Goal: Answer question/provide support: Share knowledge or assist other users

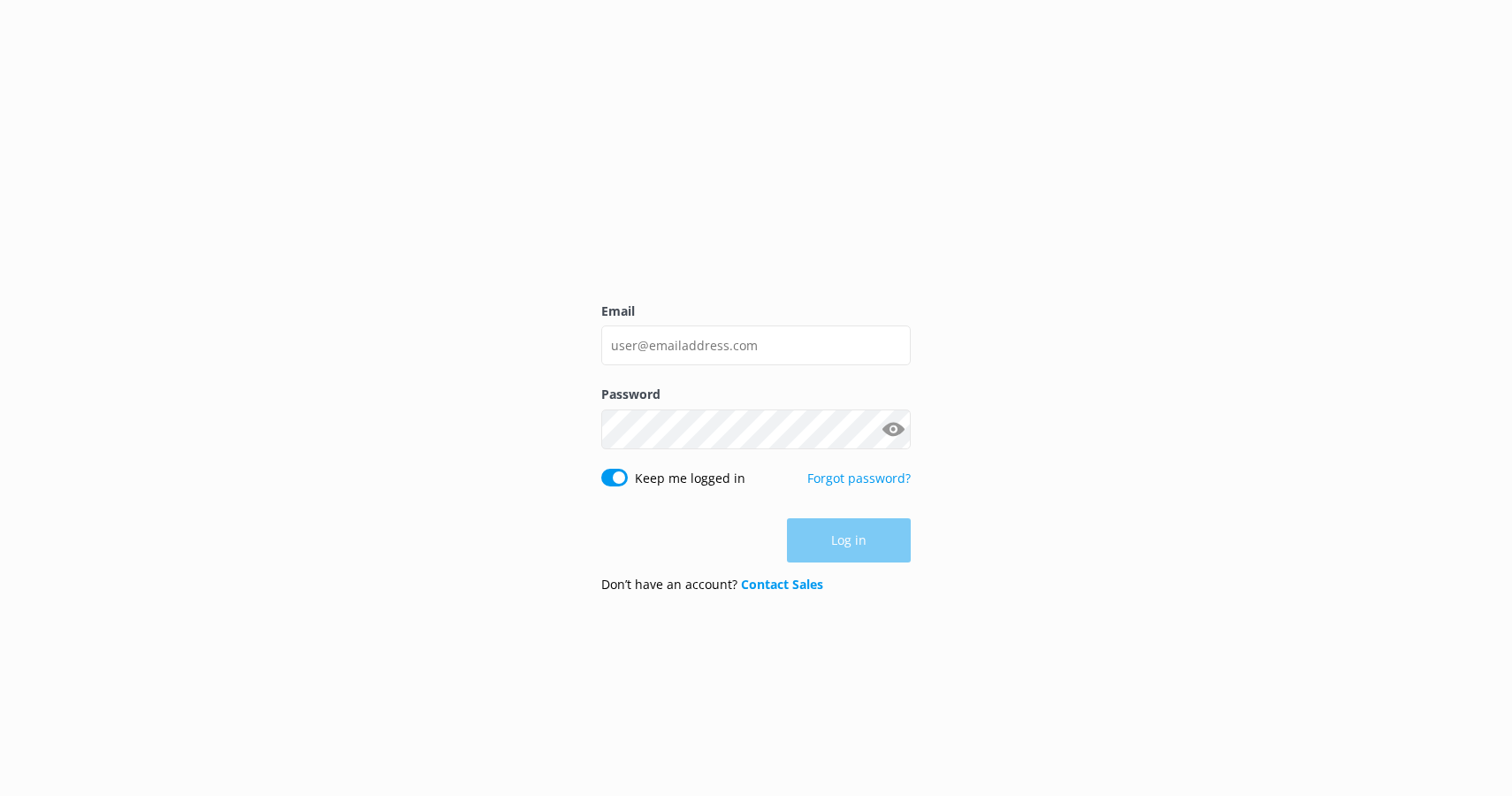
type input "[EMAIL_ADDRESS][DOMAIN_NAME]"
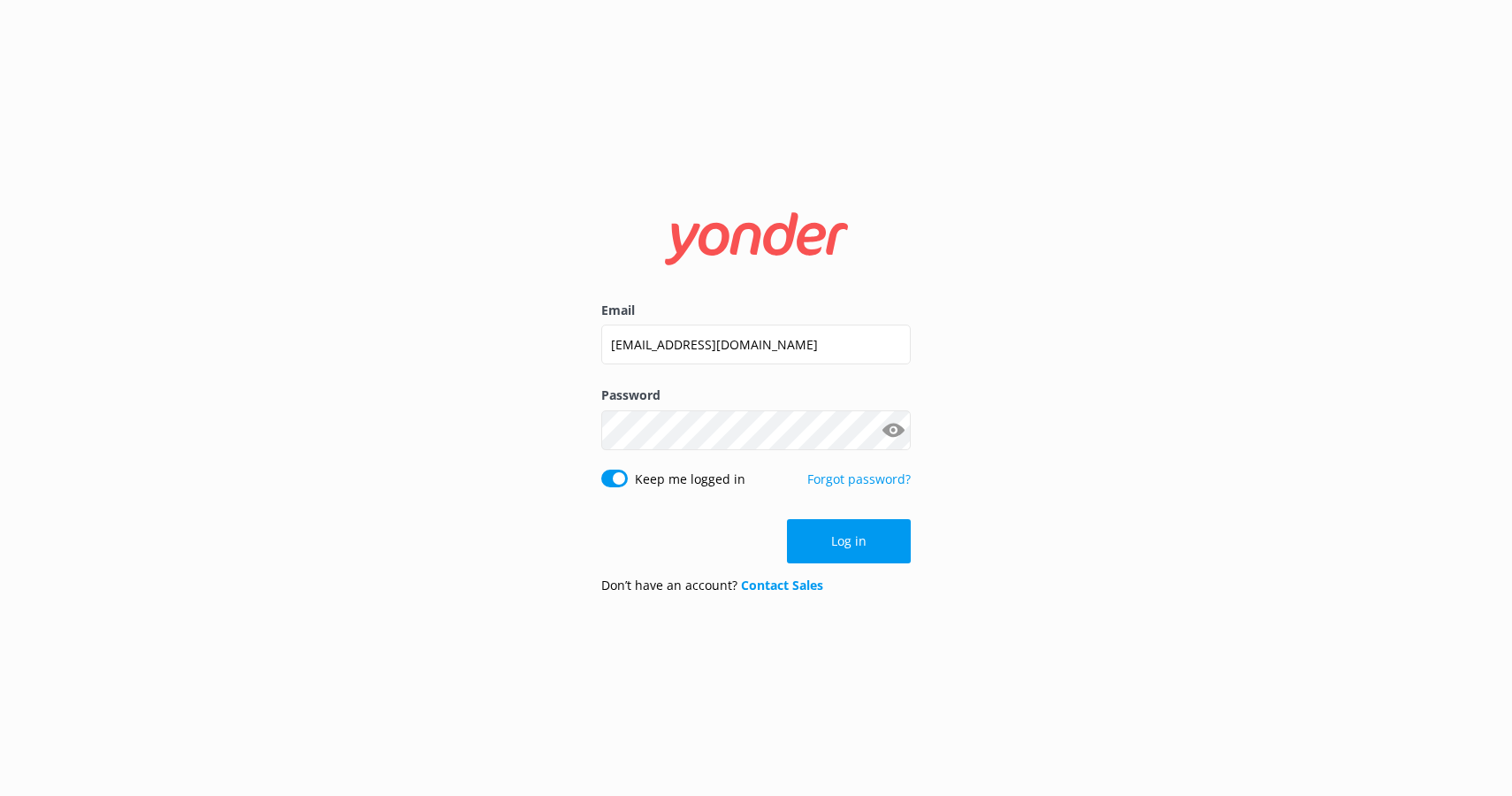
click at [987, 345] on div "Email [EMAIL_ADDRESS][DOMAIN_NAME] Password Show password Keep me logged in For…" at bounding box center [756, 398] width 1512 height 796
click at [822, 539] on button "Log in" at bounding box center [849, 541] width 124 height 44
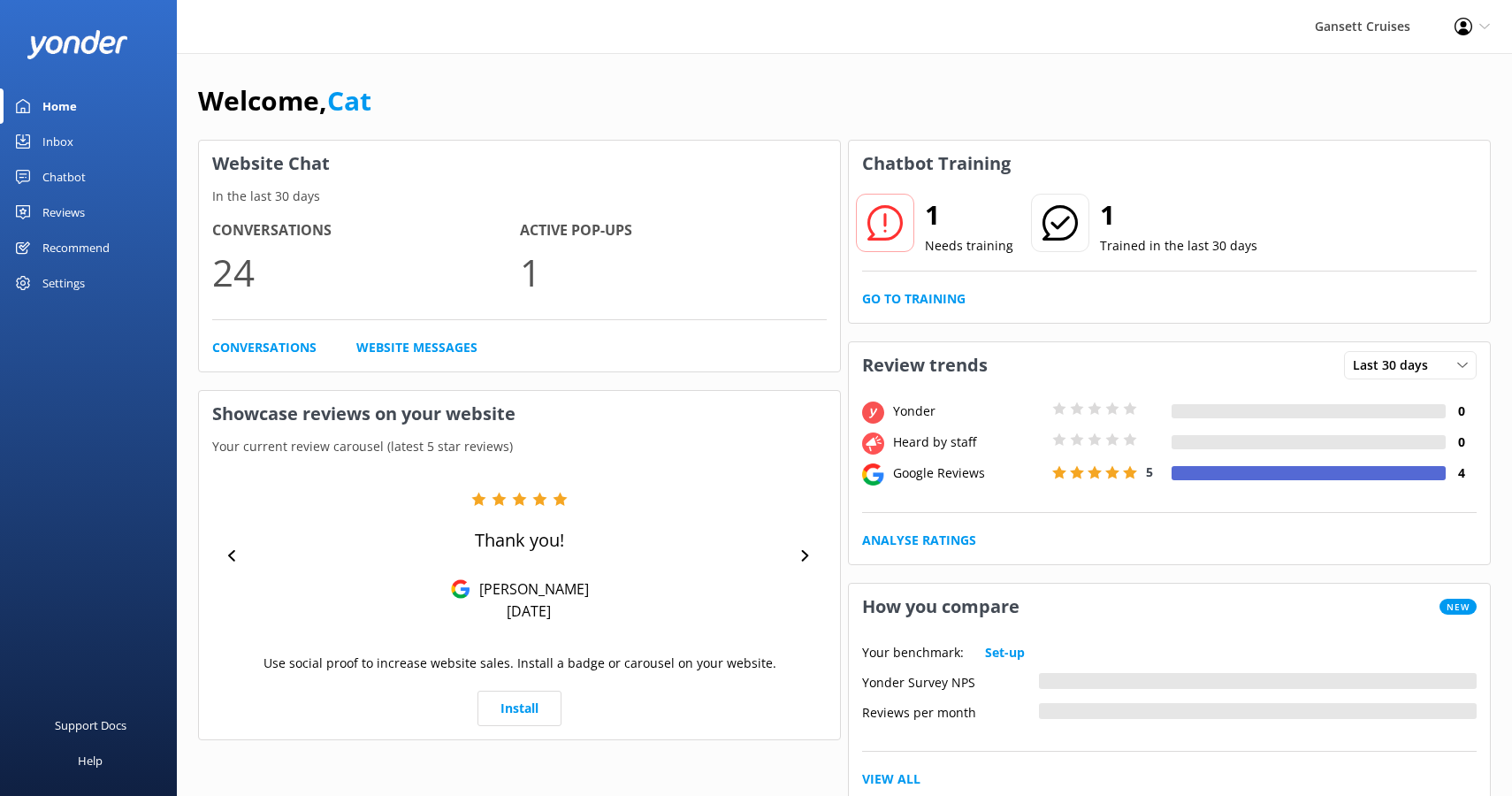
click at [888, 222] on icon at bounding box center [884, 222] width 36 height 36
click at [900, 295] on link "Go to Training" at bounding box center [914, 298] width 104 height 19
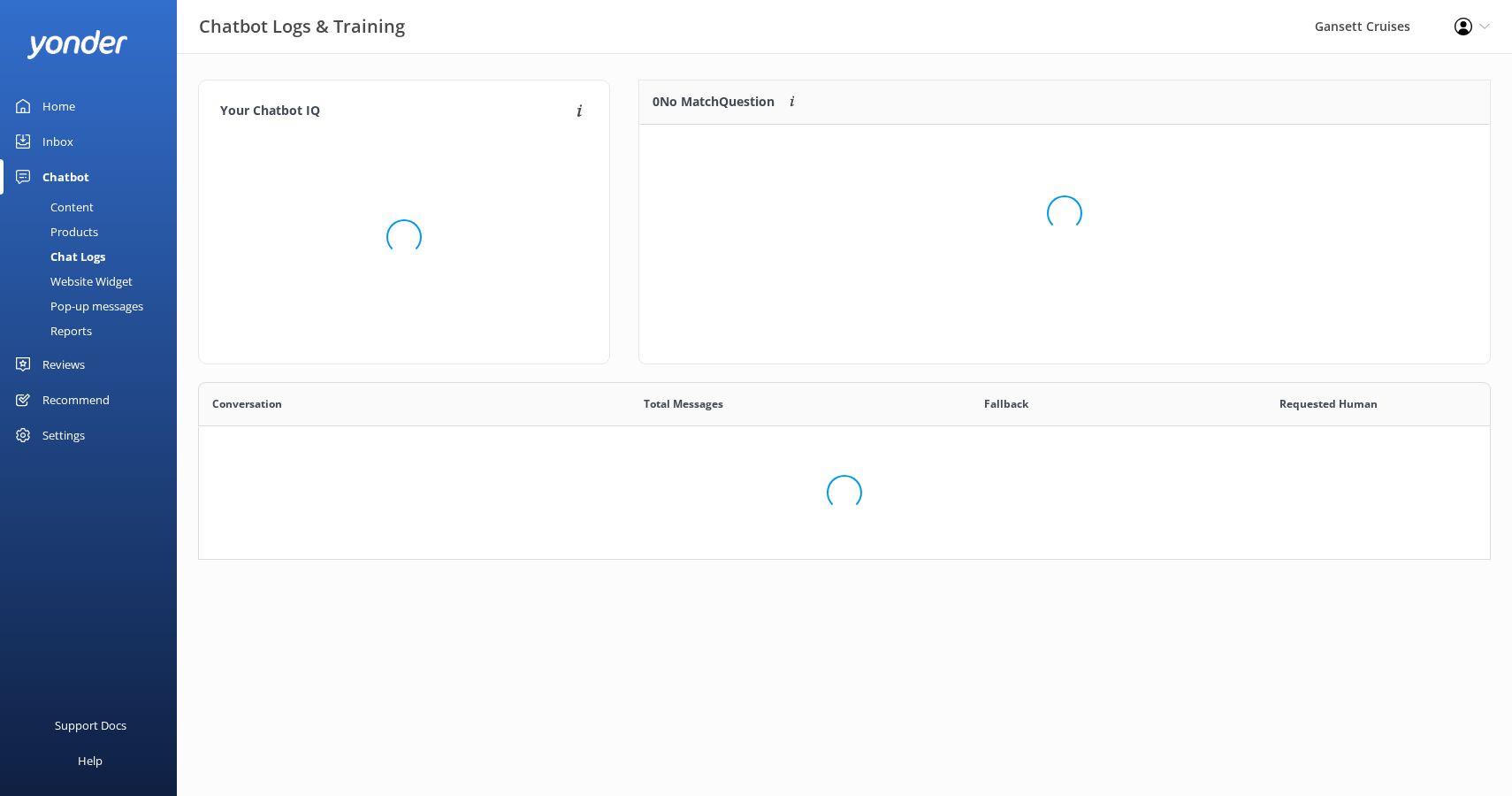
scroll to position [90, 851]
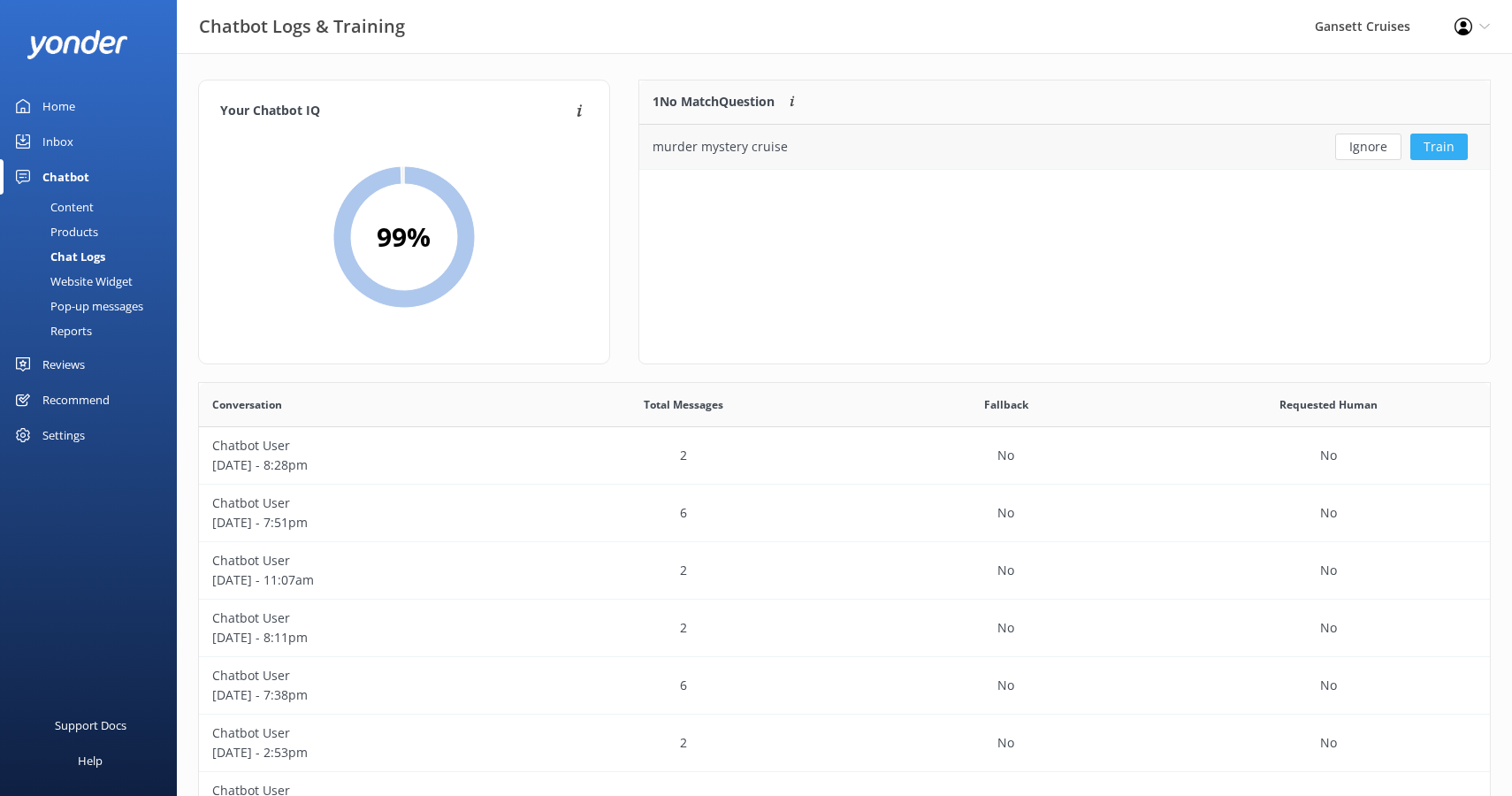
click at [1436, 141] on button "Train" at bounding box center [1440, 147] width 58 height 27
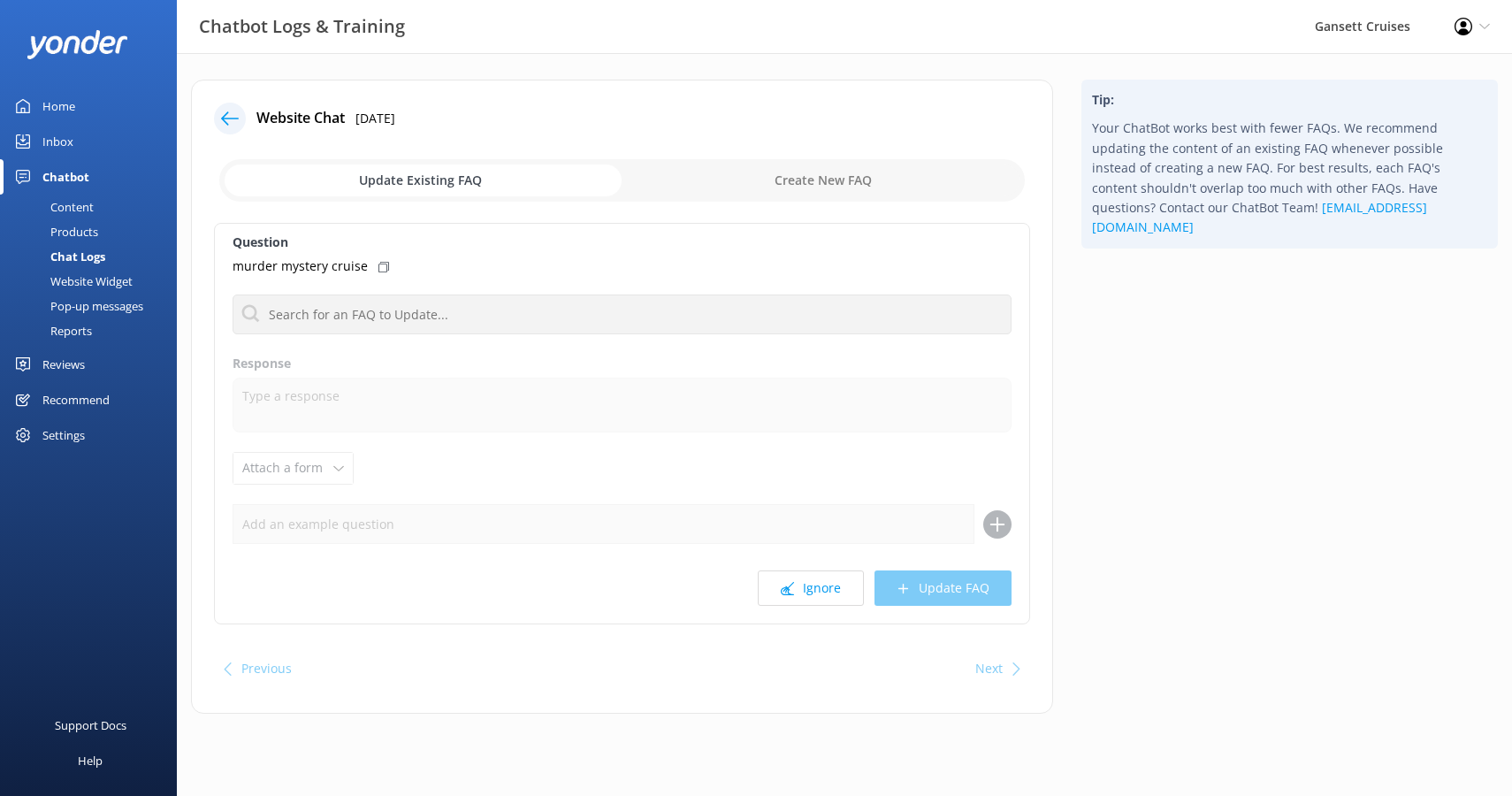
click at [223, 117] on use at bounding box center [230, 118] width 17 height 13
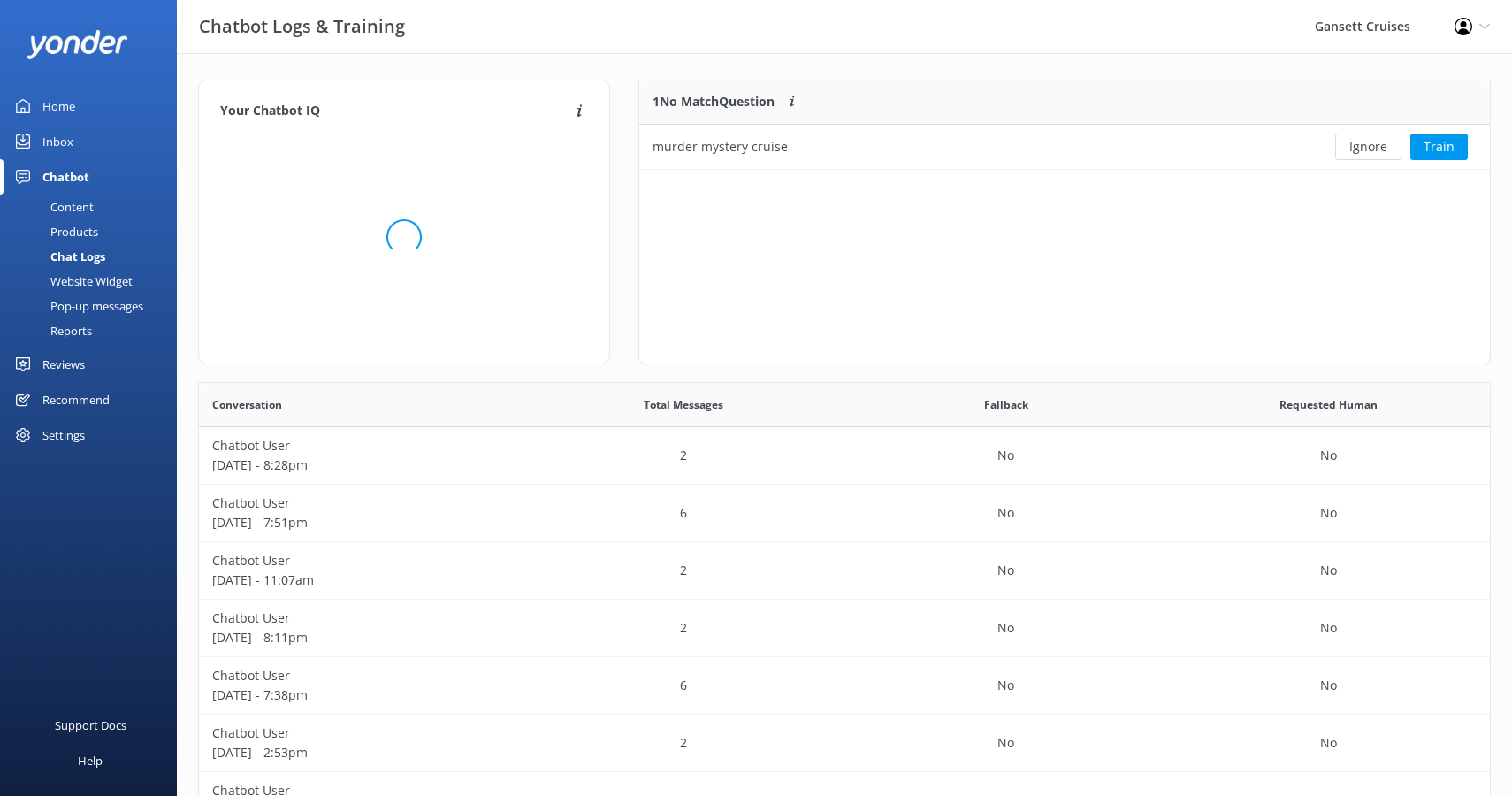
scroll to position [90, 851]
click at [1144, 141] on div "murder mystery cruise" at bounding box center [976, 147] width 674 height 44
click at [739, 142] on div "murder mystery cruise" at bounding box center [720, 146] width 136 height 19
click at [1455, 149] on button "Train" at bounding box center [1440, 147] width 58 height 27
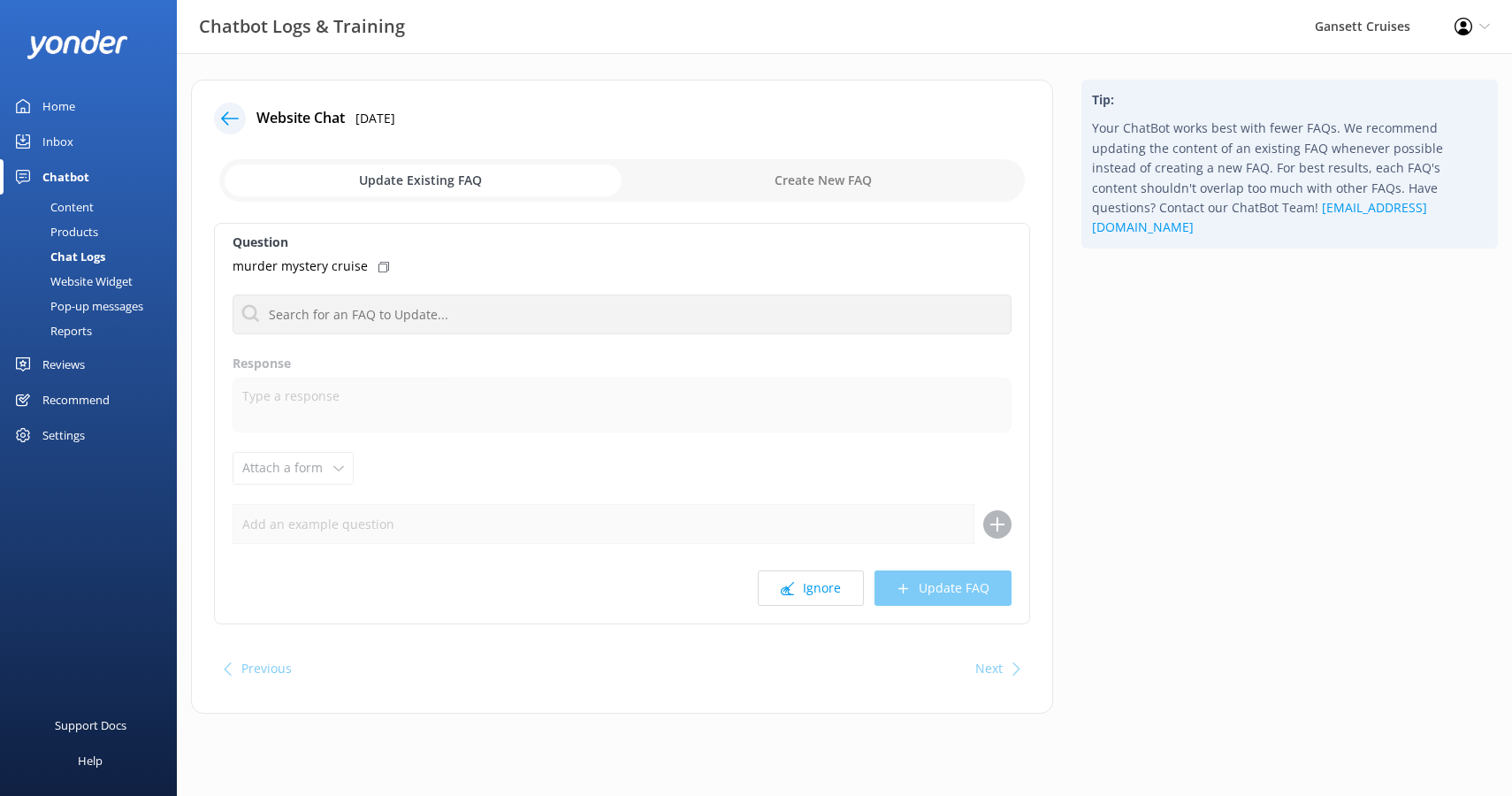
click at [374, 257] on div "murder mystery cruise" at bounding box center [623, 266] width 780 height 19
click at [372, 253] on div "Question murder mystery cruise No FAQs available Response Attach a form Leave c…" at bounding box center [622, 424] width 816 height 401
click at [800, 161] on input "checkbox" at bounding box center [622, 180] width 806 height 42
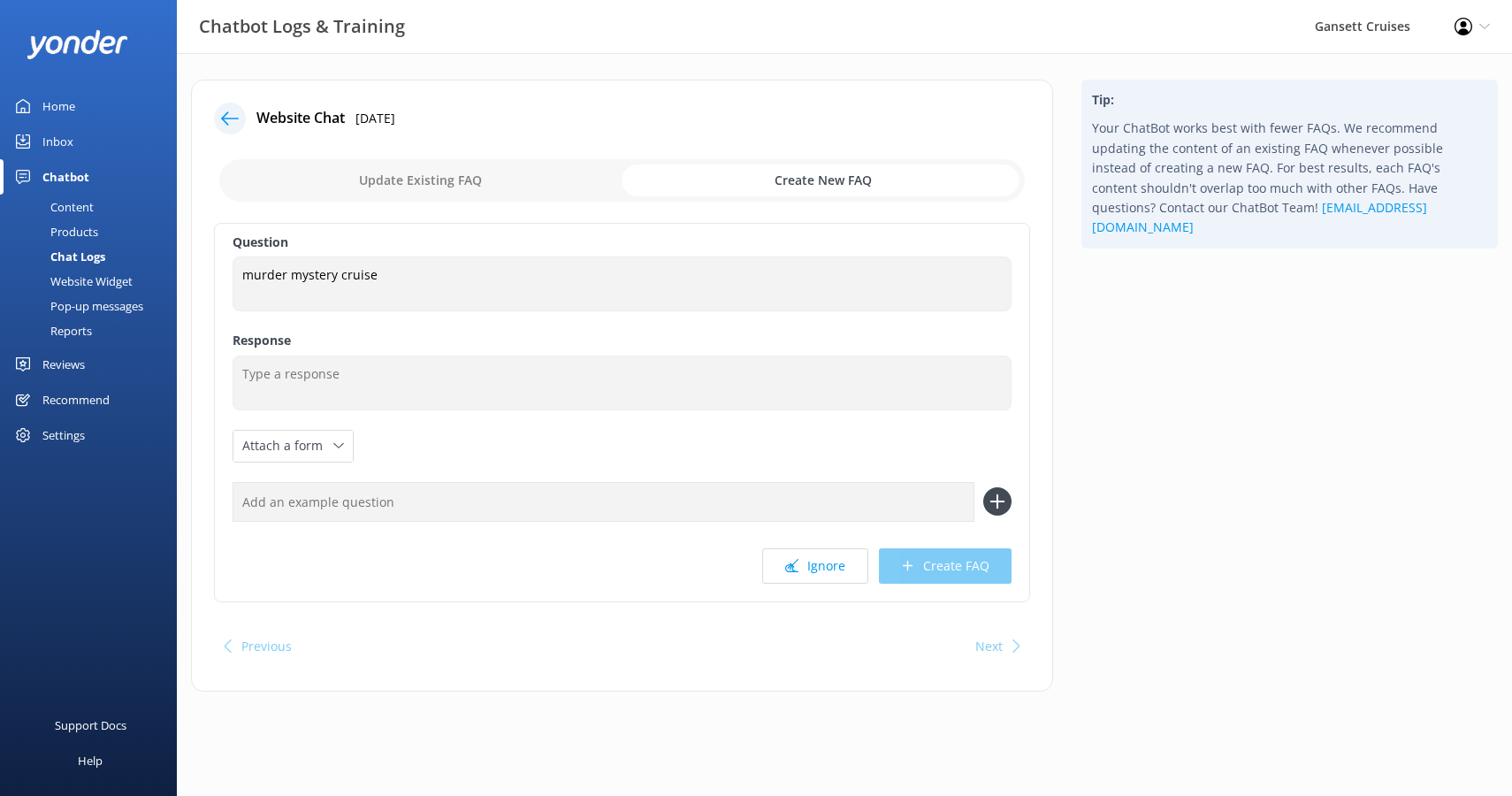
click at [421, 176] on input "checkbox" at bounding box center [622, 180] width 806 height 42
checkbox input "false"
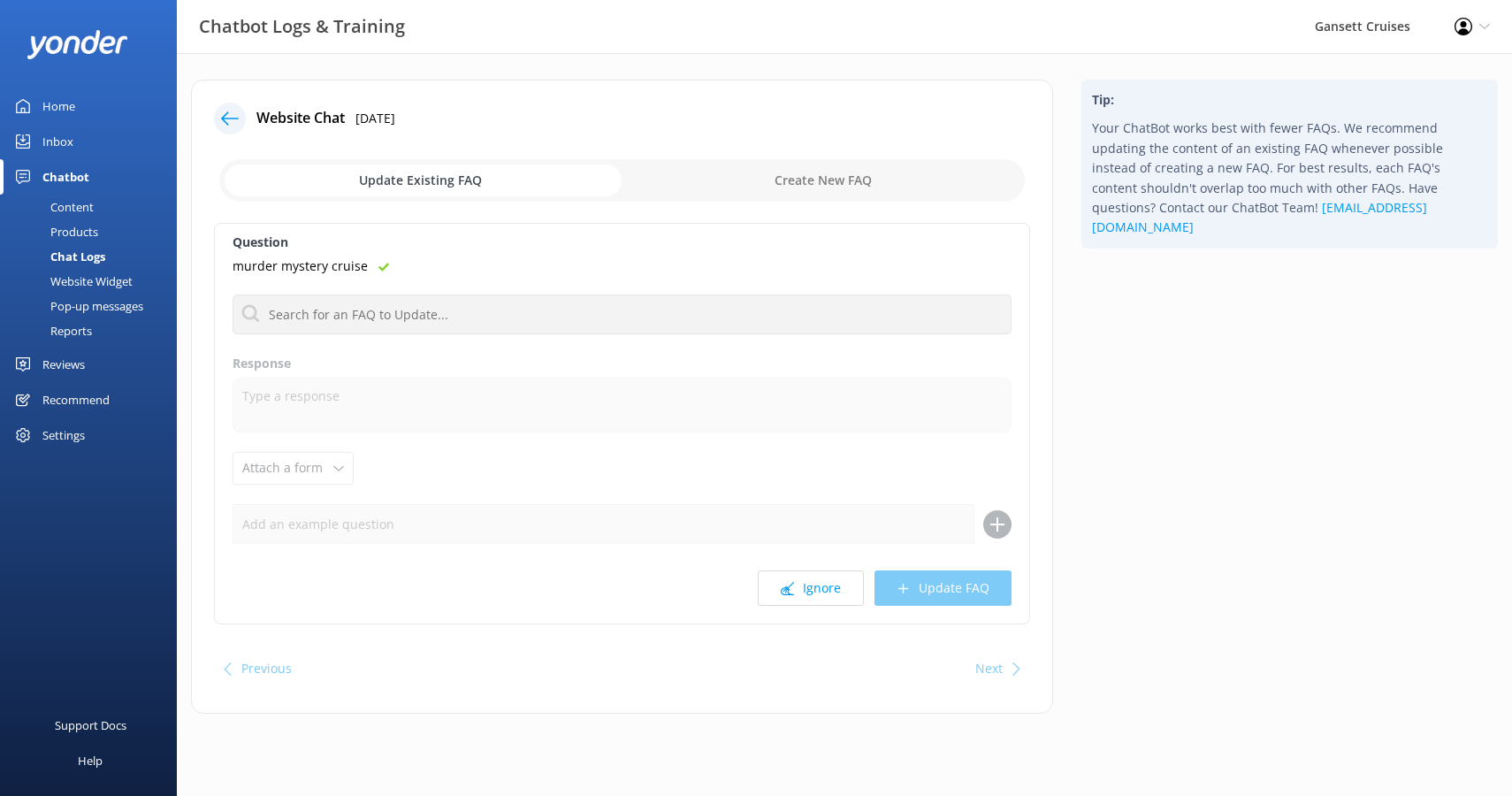
click at [233, 120] on icon at bounding box center [230, 118] width 17 height 17
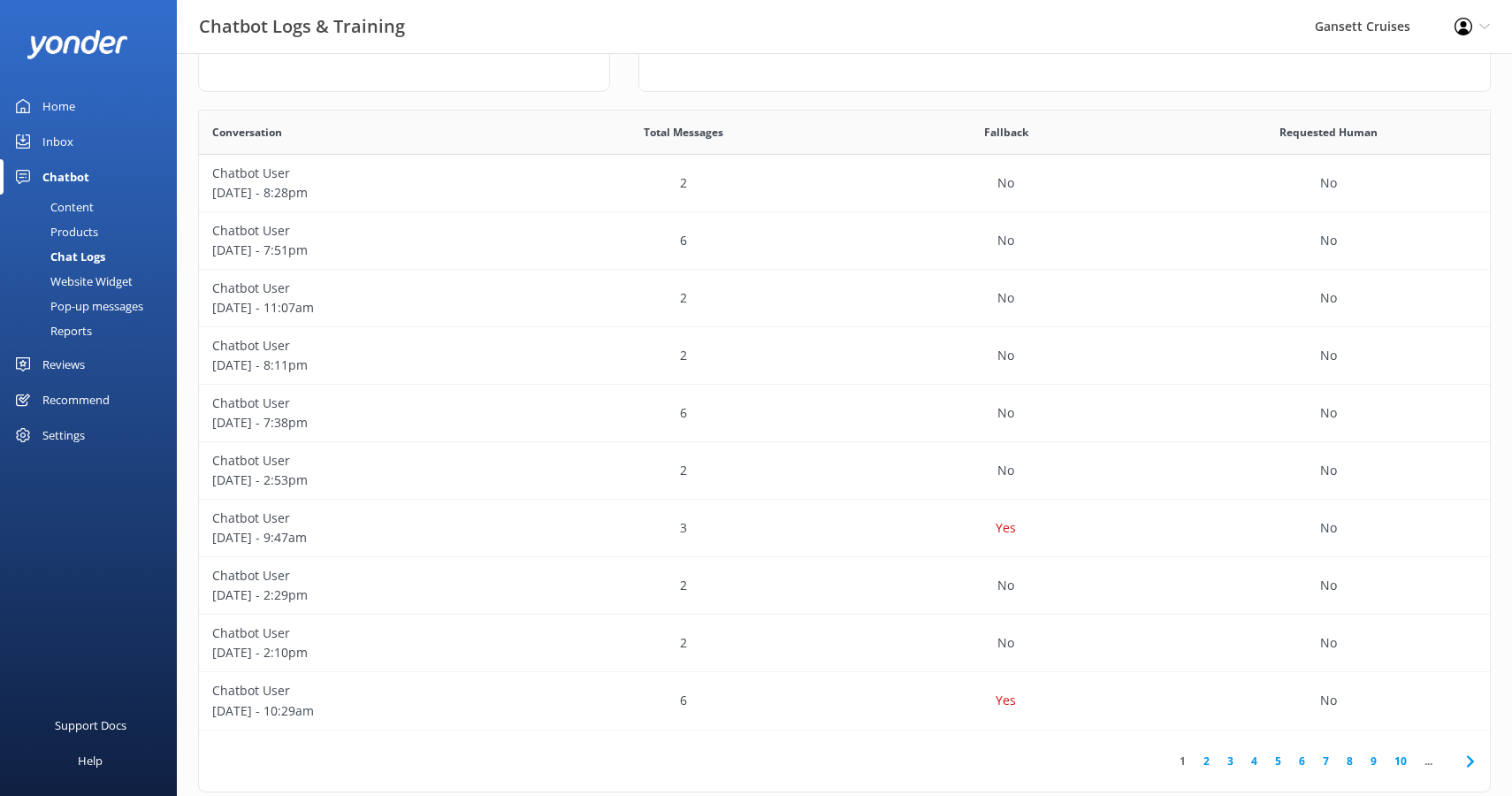
scroll to position [282, 0]
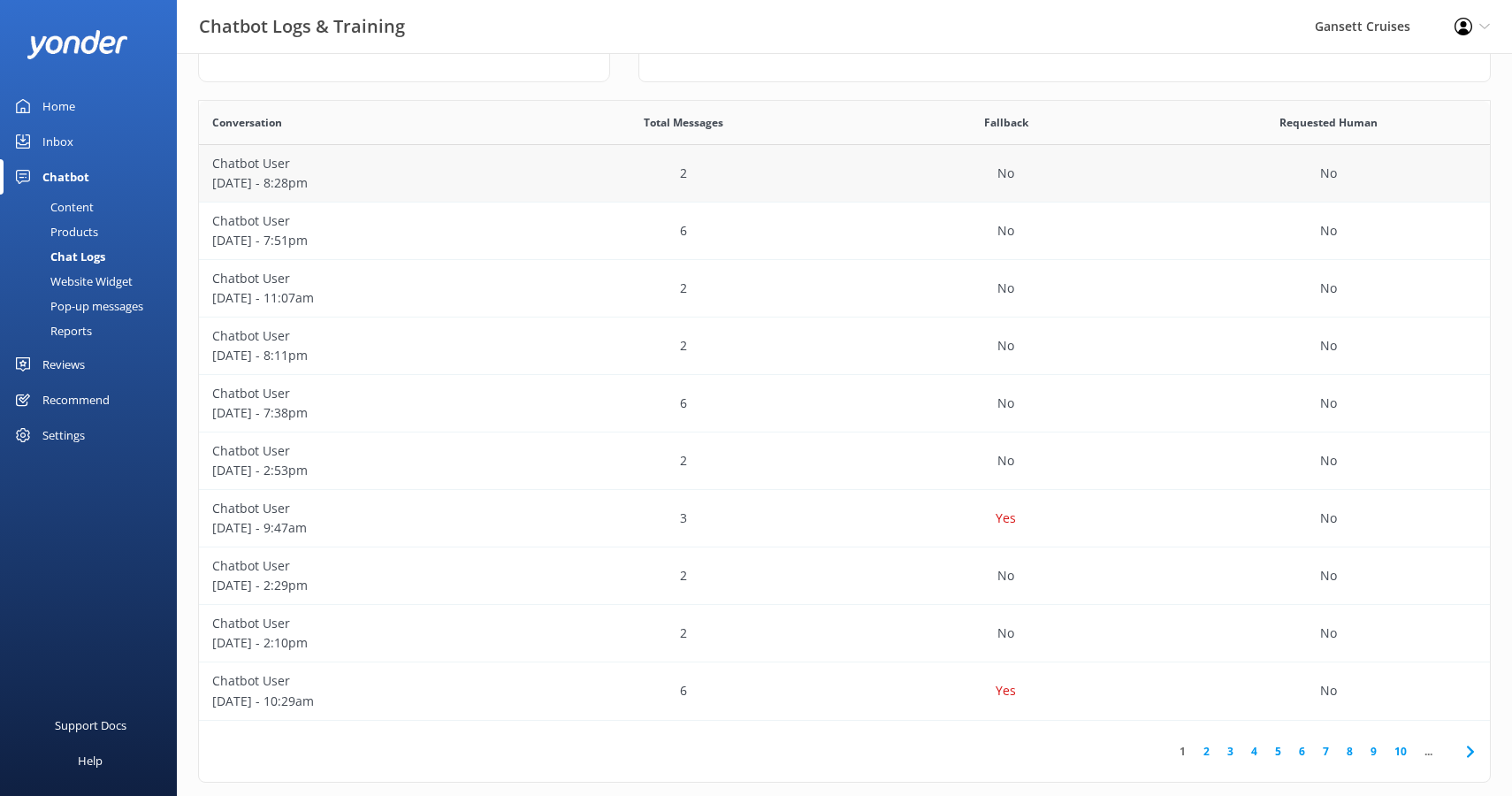
click at [595, 174] on div "2" at bounding box center [682, 174] width 322 height 58
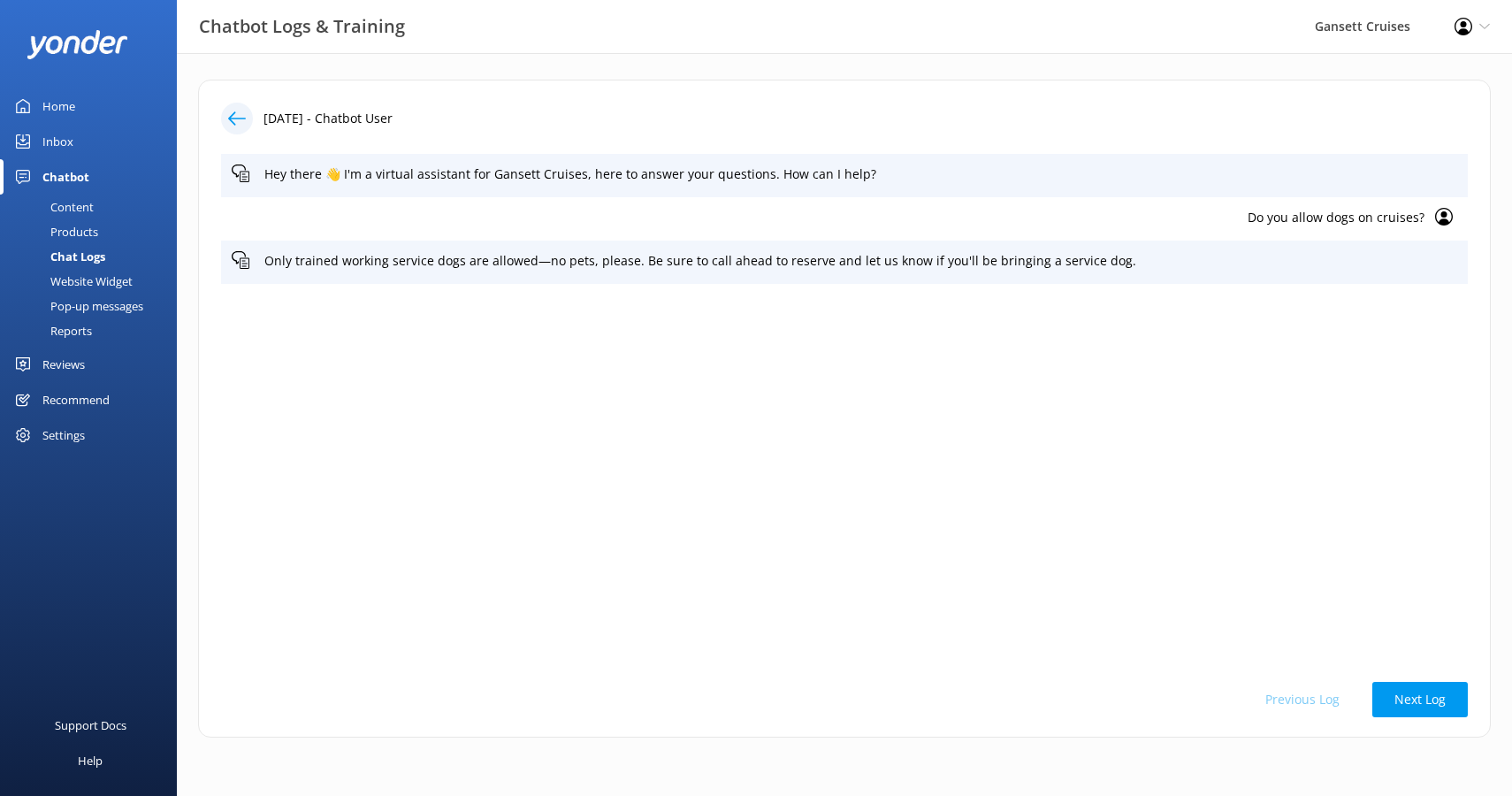
click at [223, 119] on div at bounding box center [237, 118] width 32 height 32
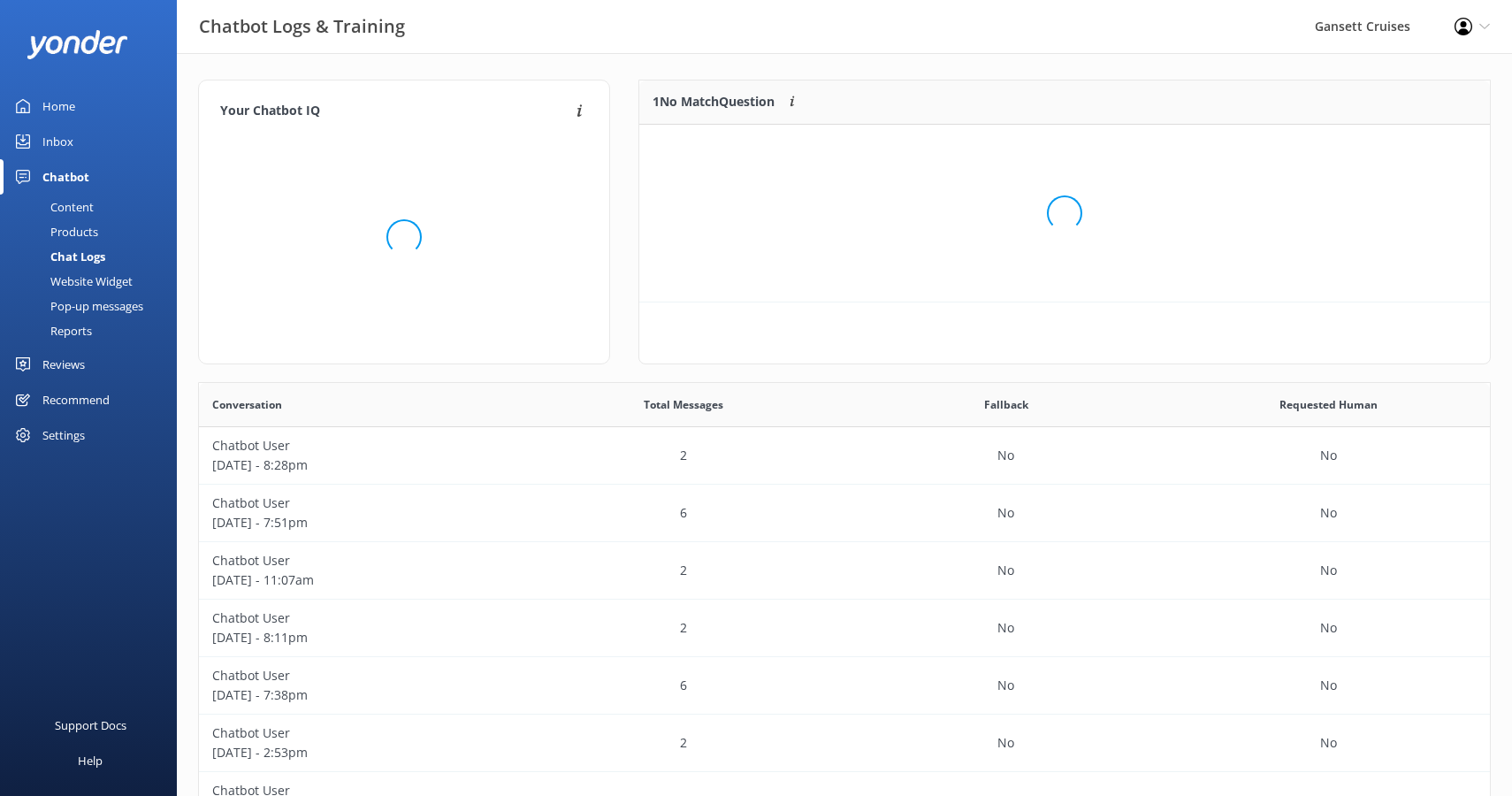
scroll to position [90, 851]
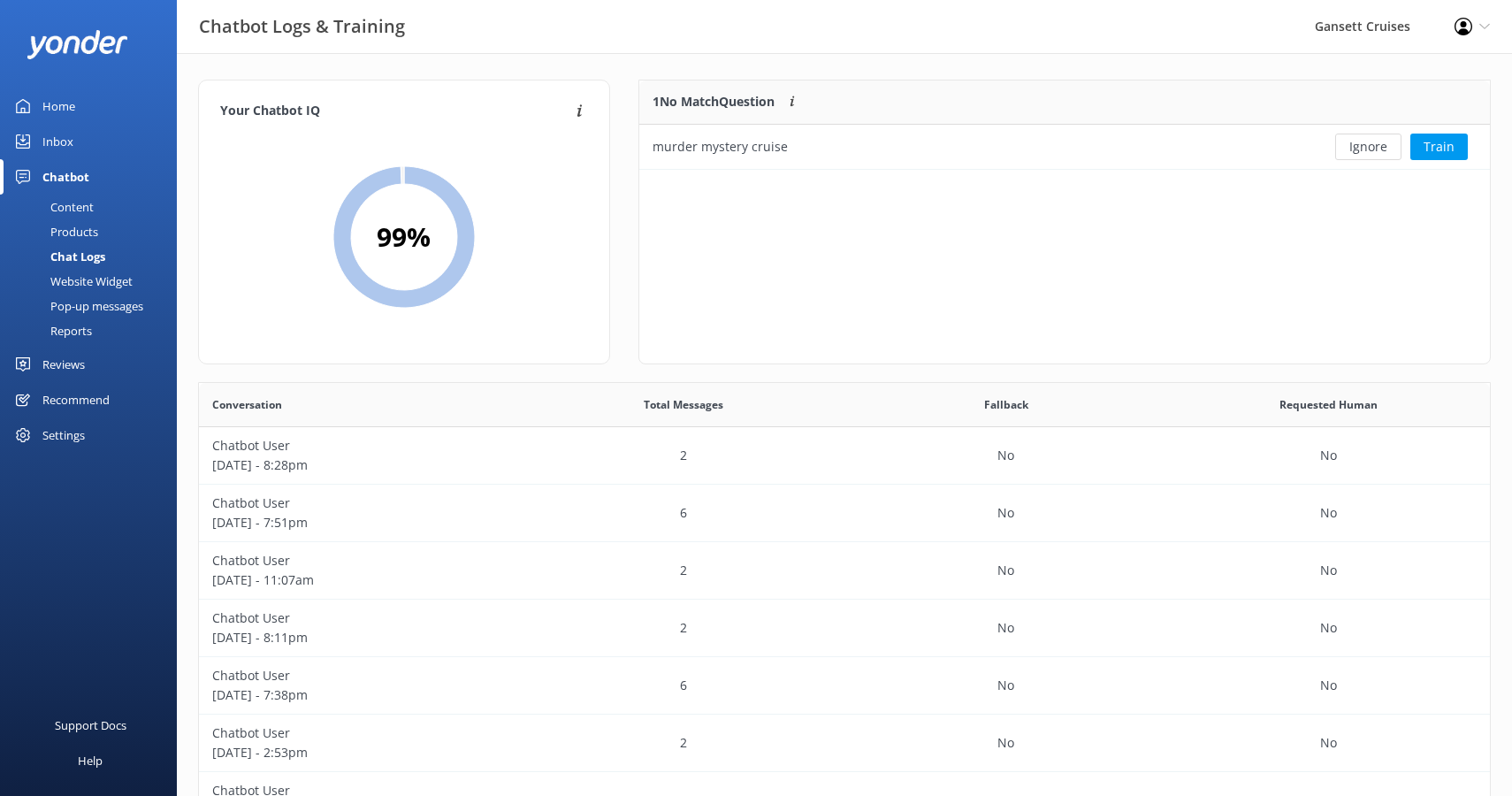
click at [77, 207] on div "Content" at bounding box center [52, 207] width 83 height 25
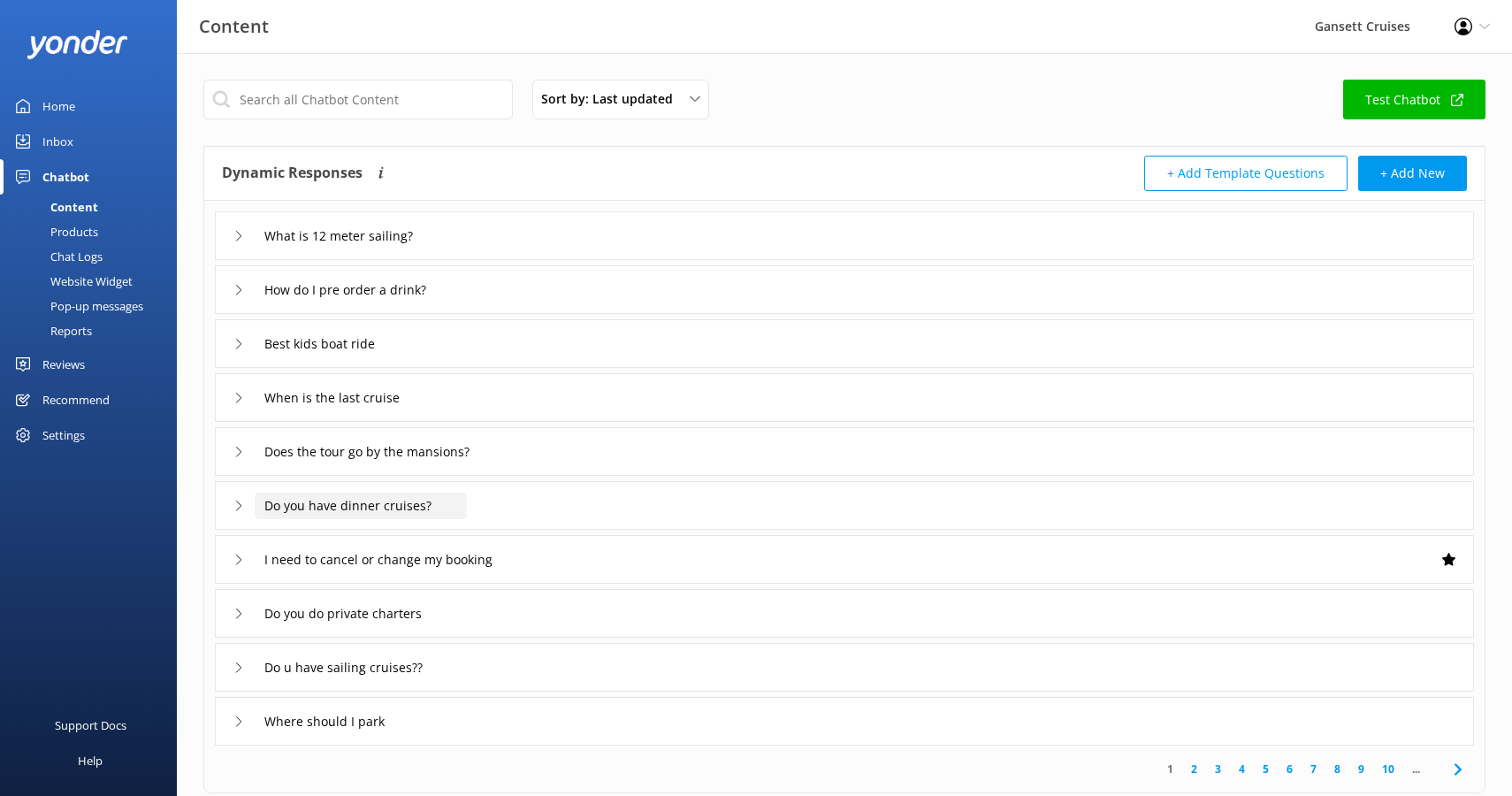
click at [414, 518] on input "Do you have dinner cruises?" at bounding box center [361, 506] width 213 height 27
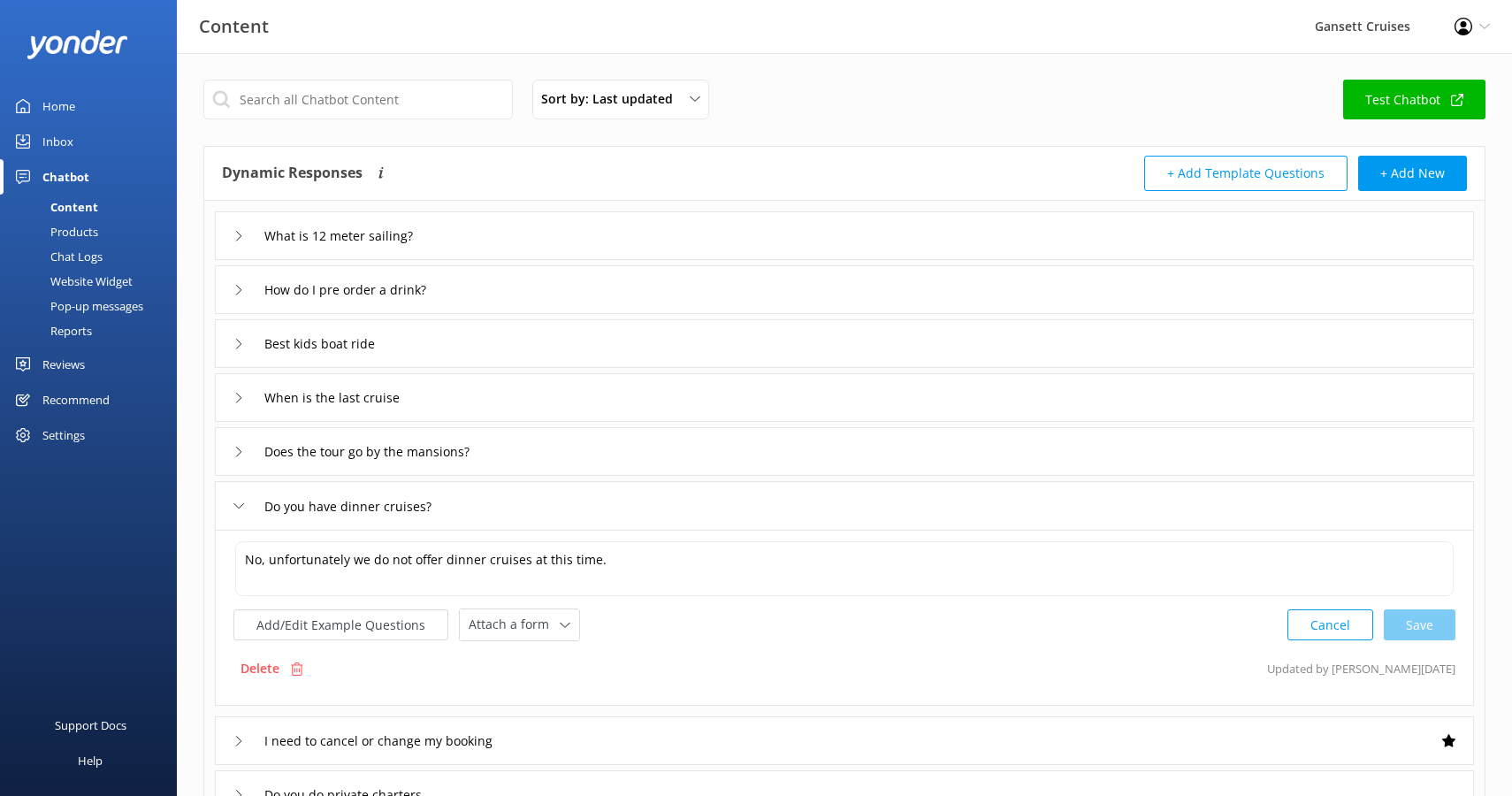
click at [98, 301] on div "Pop-up messages" at bounding box center [77, 306] width 133 height 25
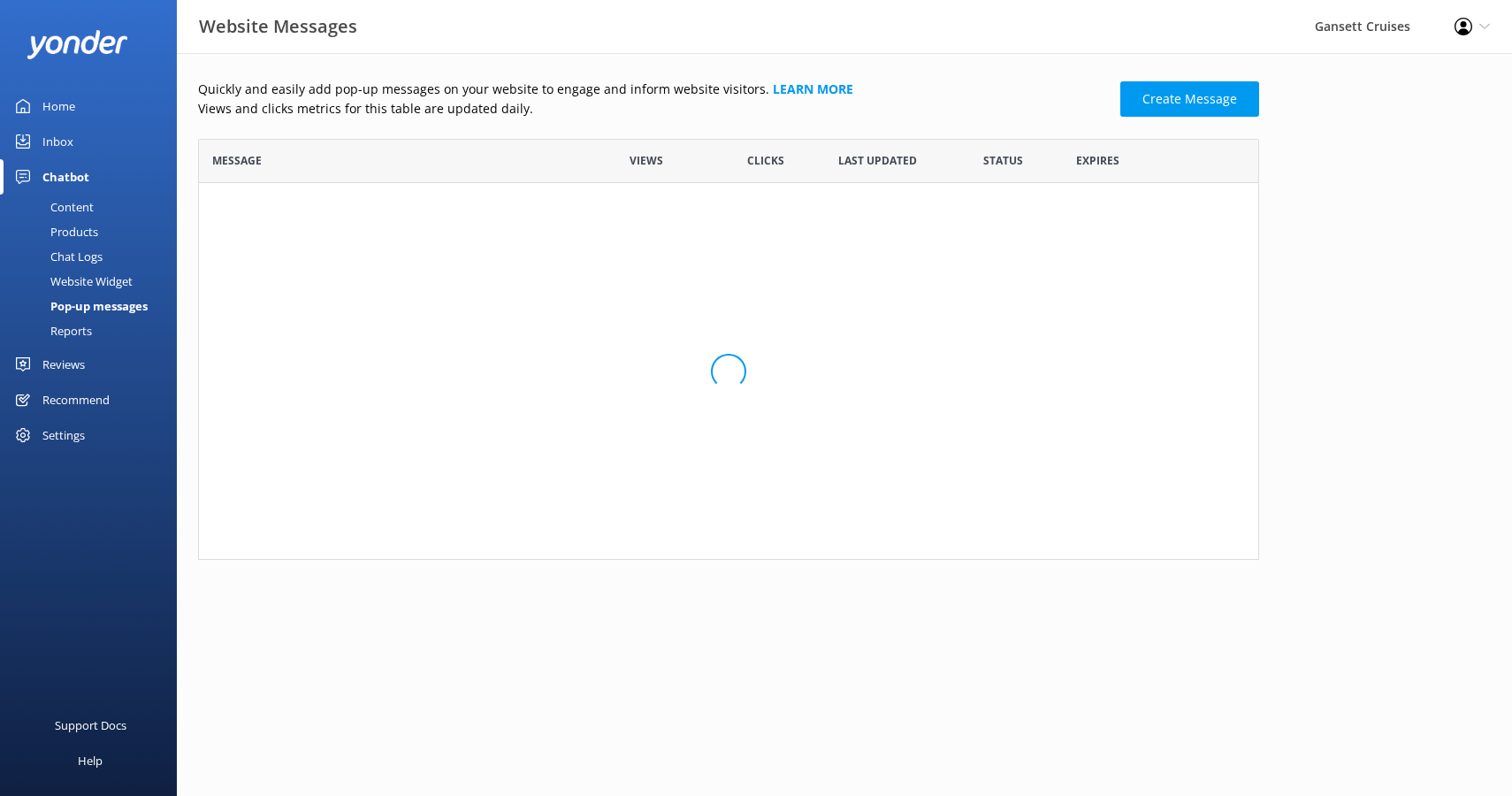
scroll to position [421, 1062]
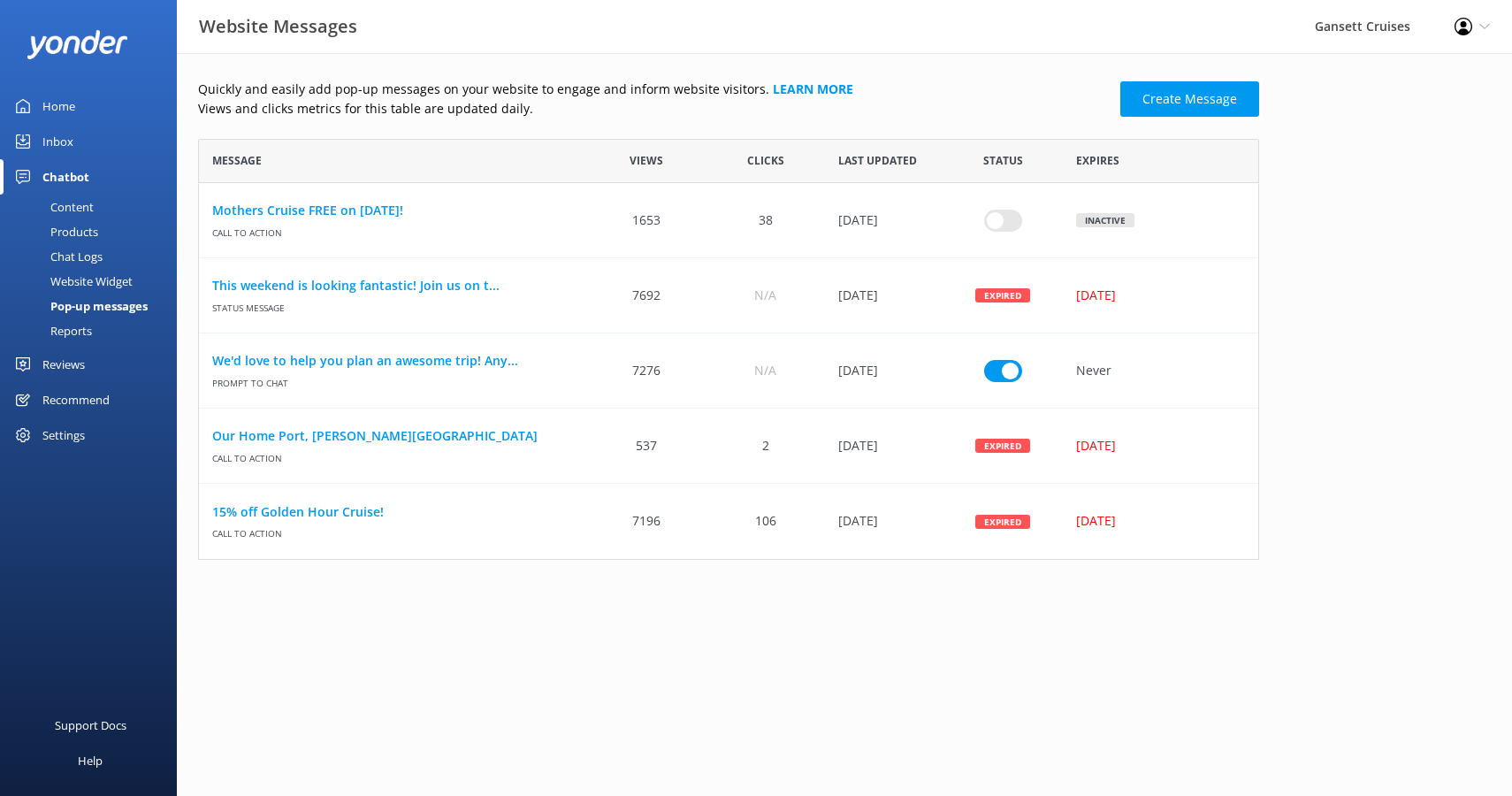
click at [68, 104] on div "Home" at bounding box center [59, 106] width 33 height 36
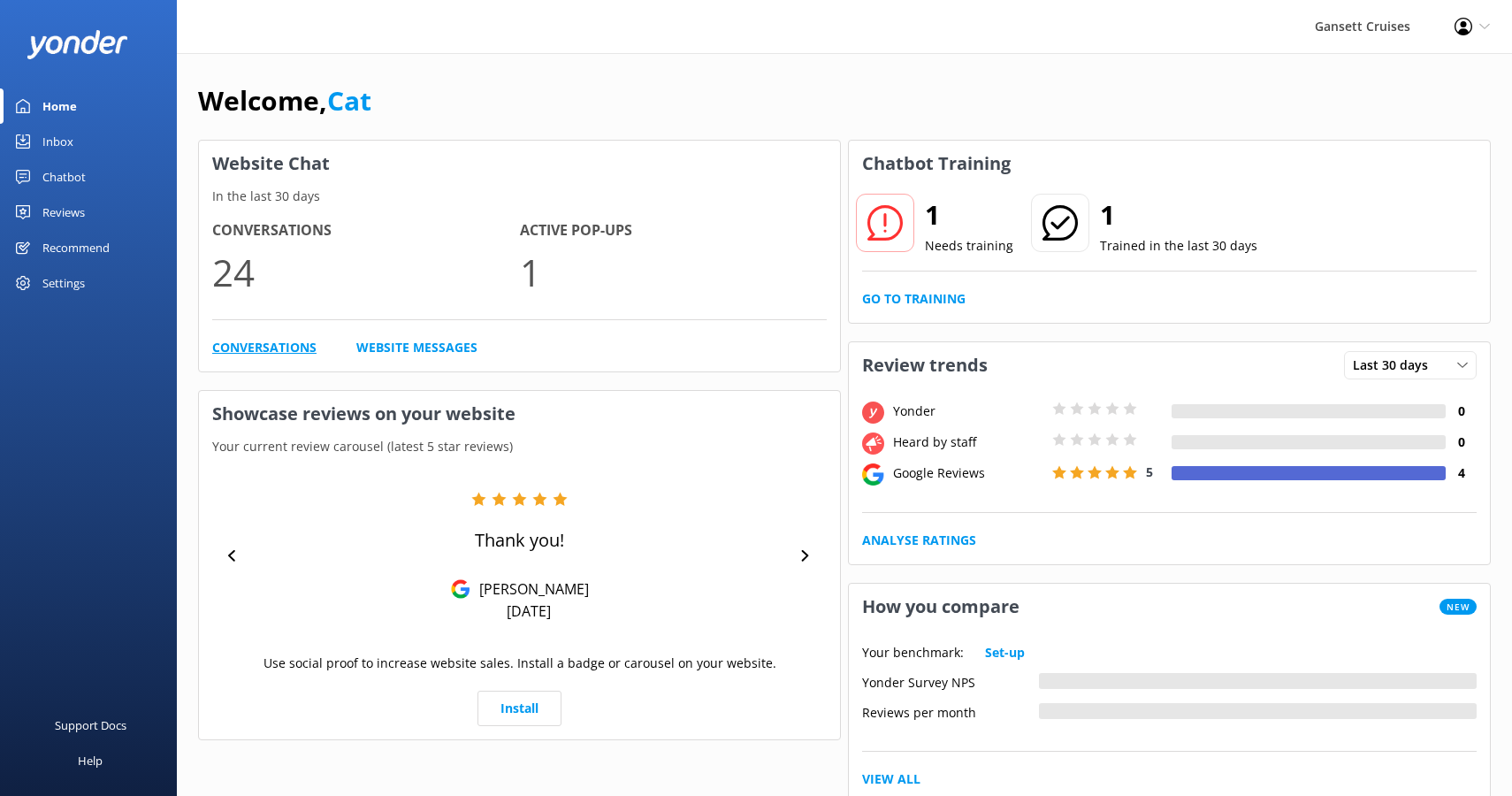
click at [276, 354] on link "Conversations" at bounding box center [265, 347] width 104 height 19
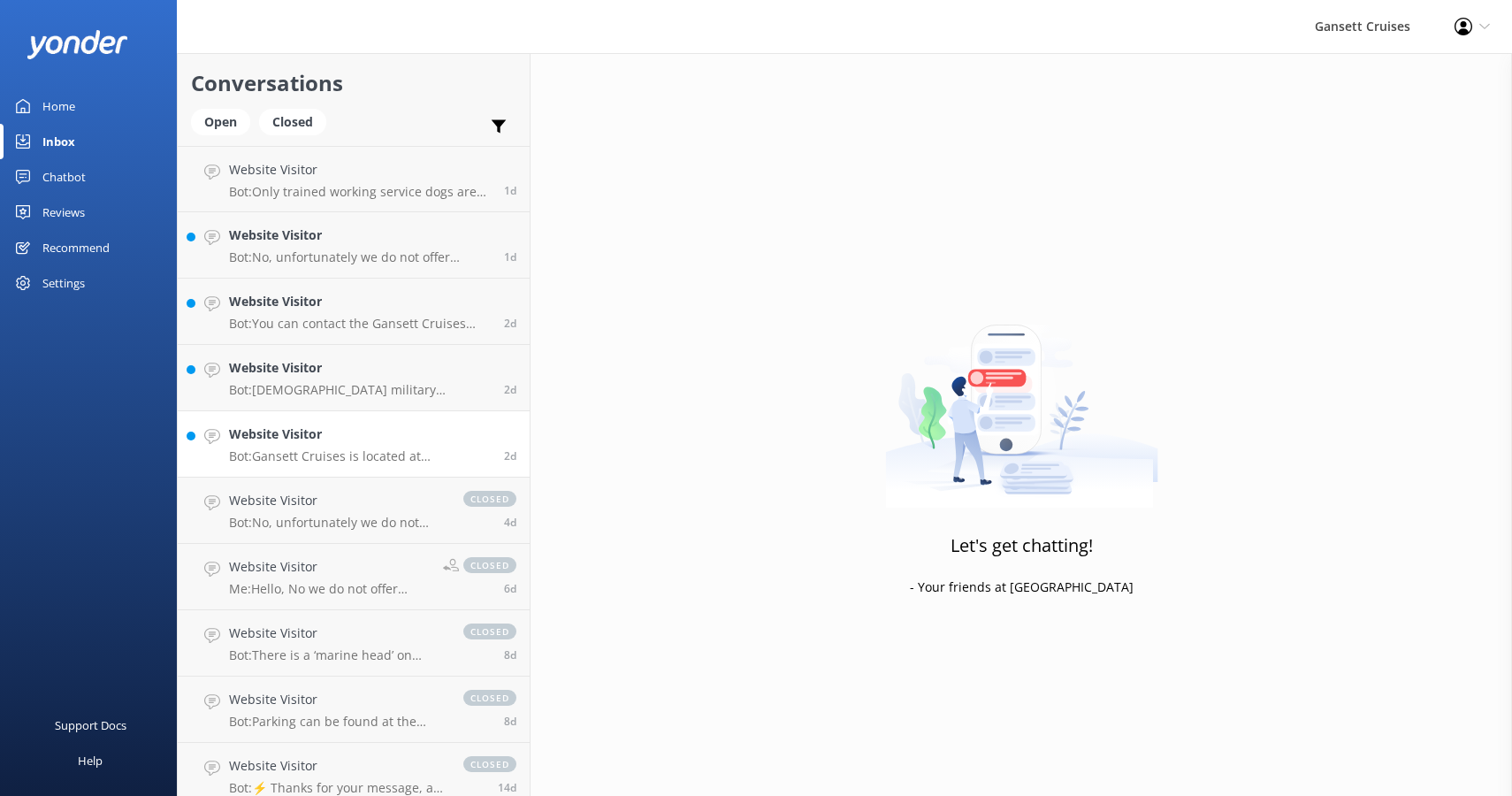
click at [352, 450] on p "Bot: Gansett Cruises is located at [STREET_ADDRESS][PERSON_NAME]. For direction…" at bounding box center [360, 456] width 262 height 16
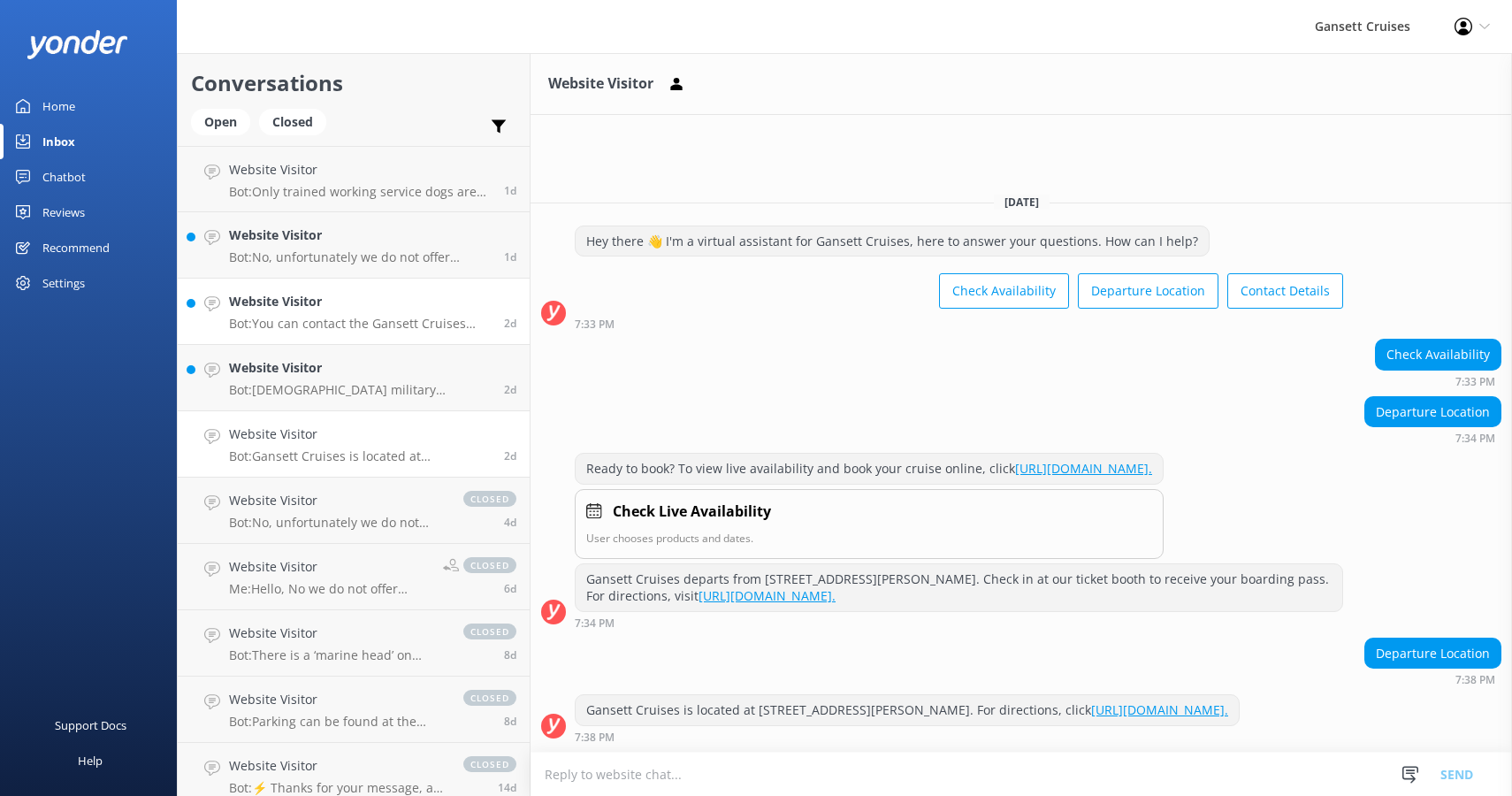
click at [373, 326] on p "Bot: You can contact the Gansett Cruises team at 401.619.1300, or by emailing […" at bounding box center [360, 323] width 262 height 16
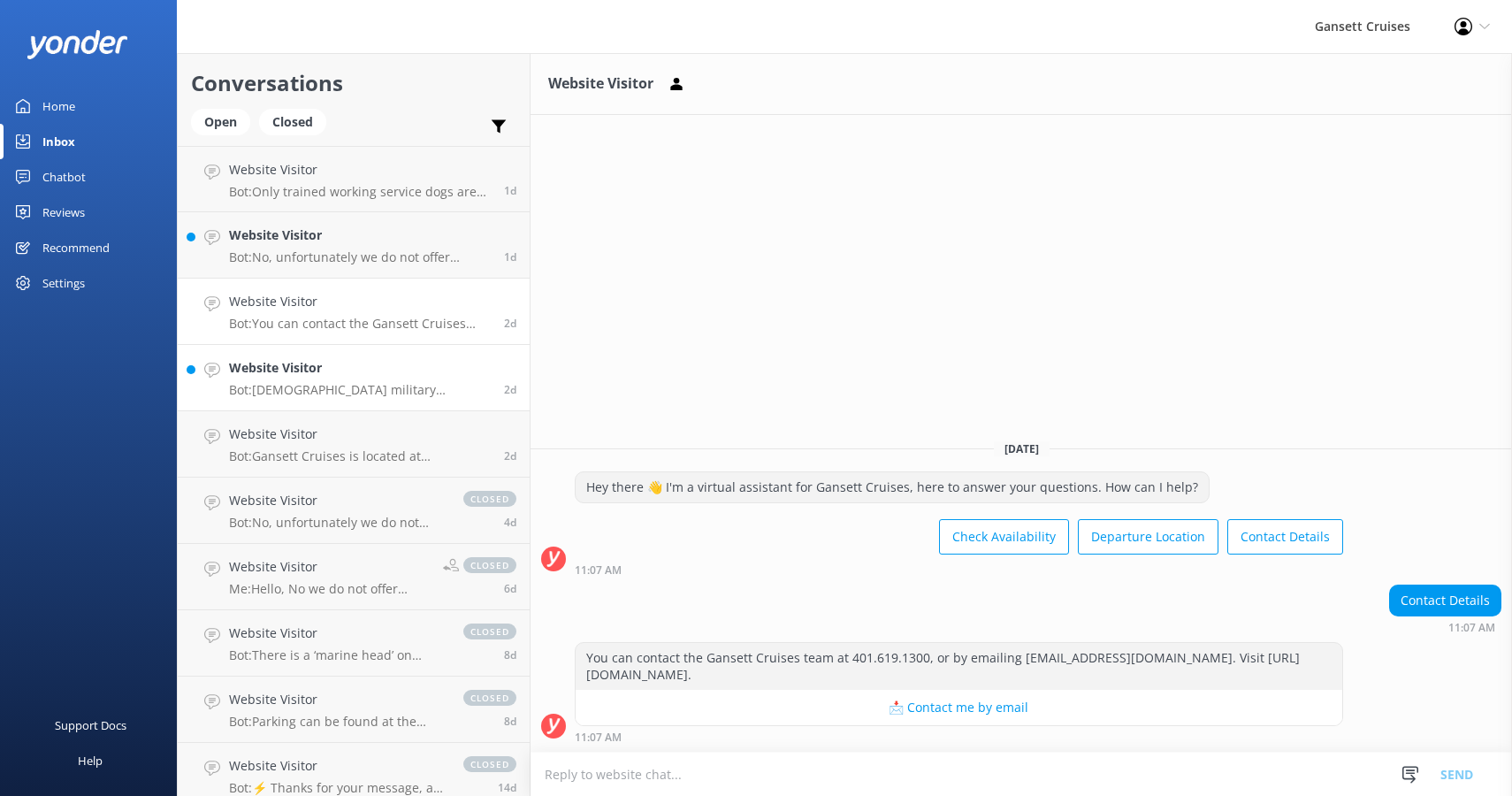
click at [372, 376] on h4 "Website Visitor" at bounding box center [360, 368] width 262 height 19
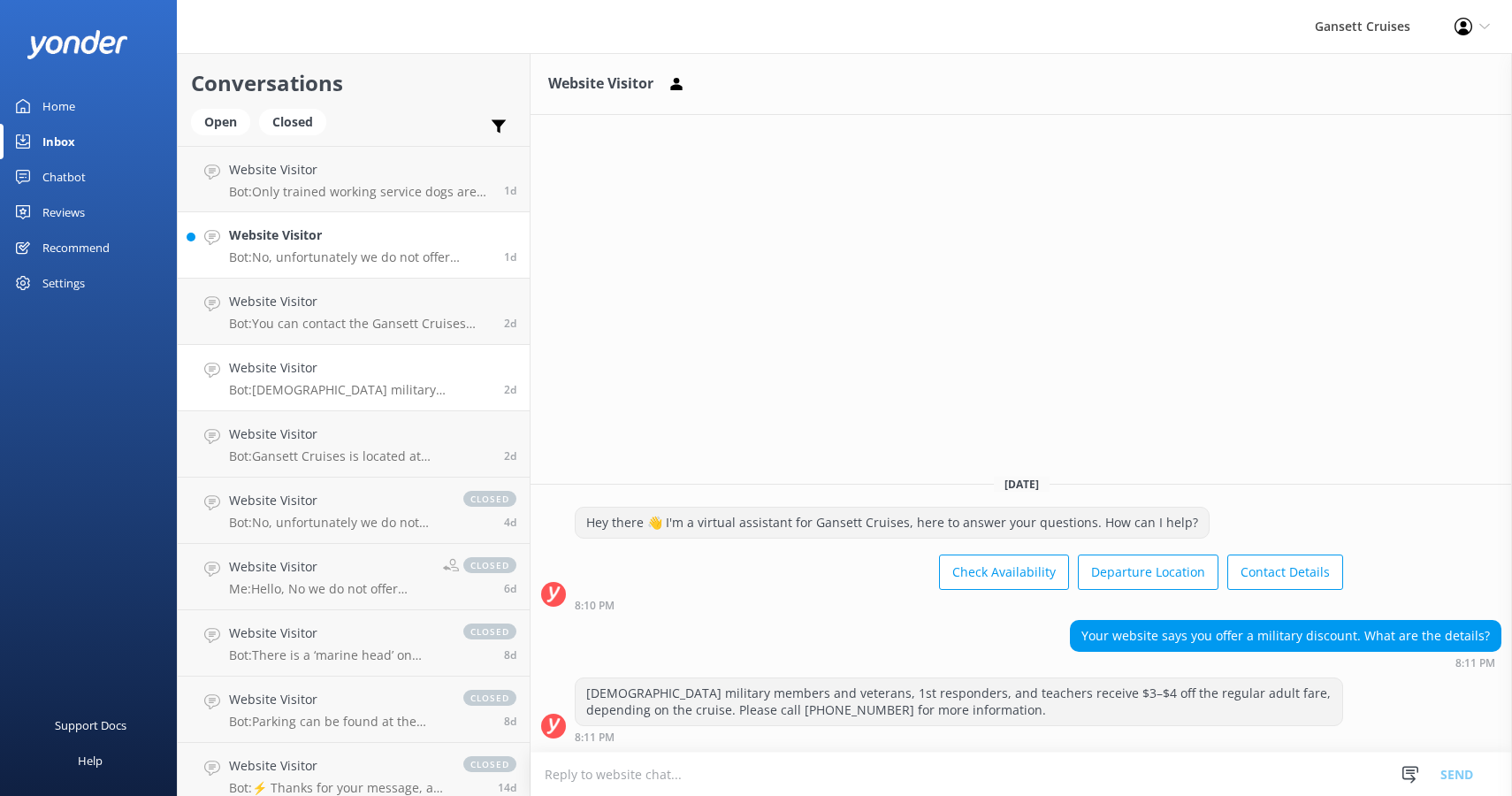
click at [394, 243] on h4 "Website Visitor" at bounding box center [360, 235] width 262 height 19
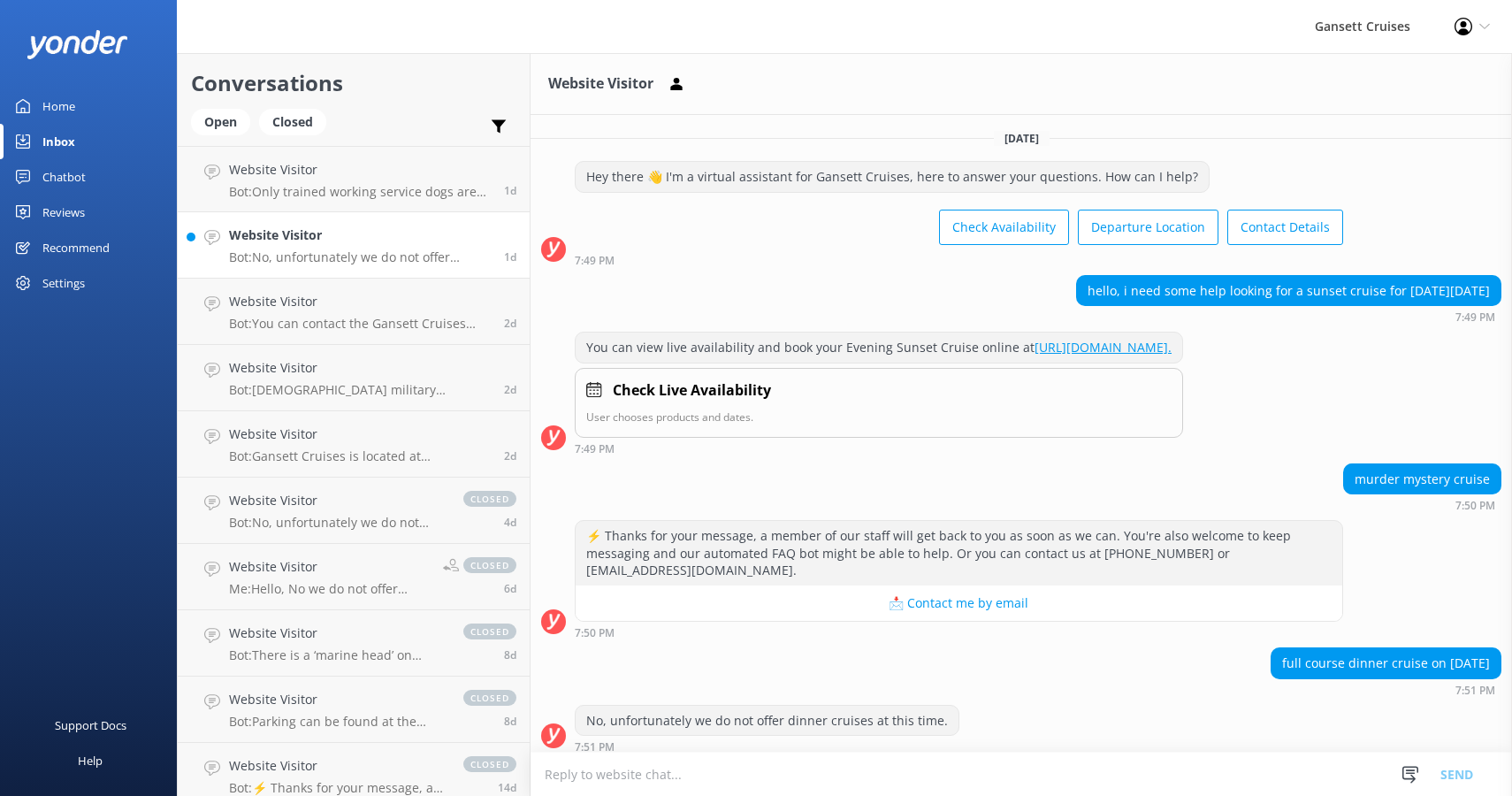
scroll to position [26, 0]
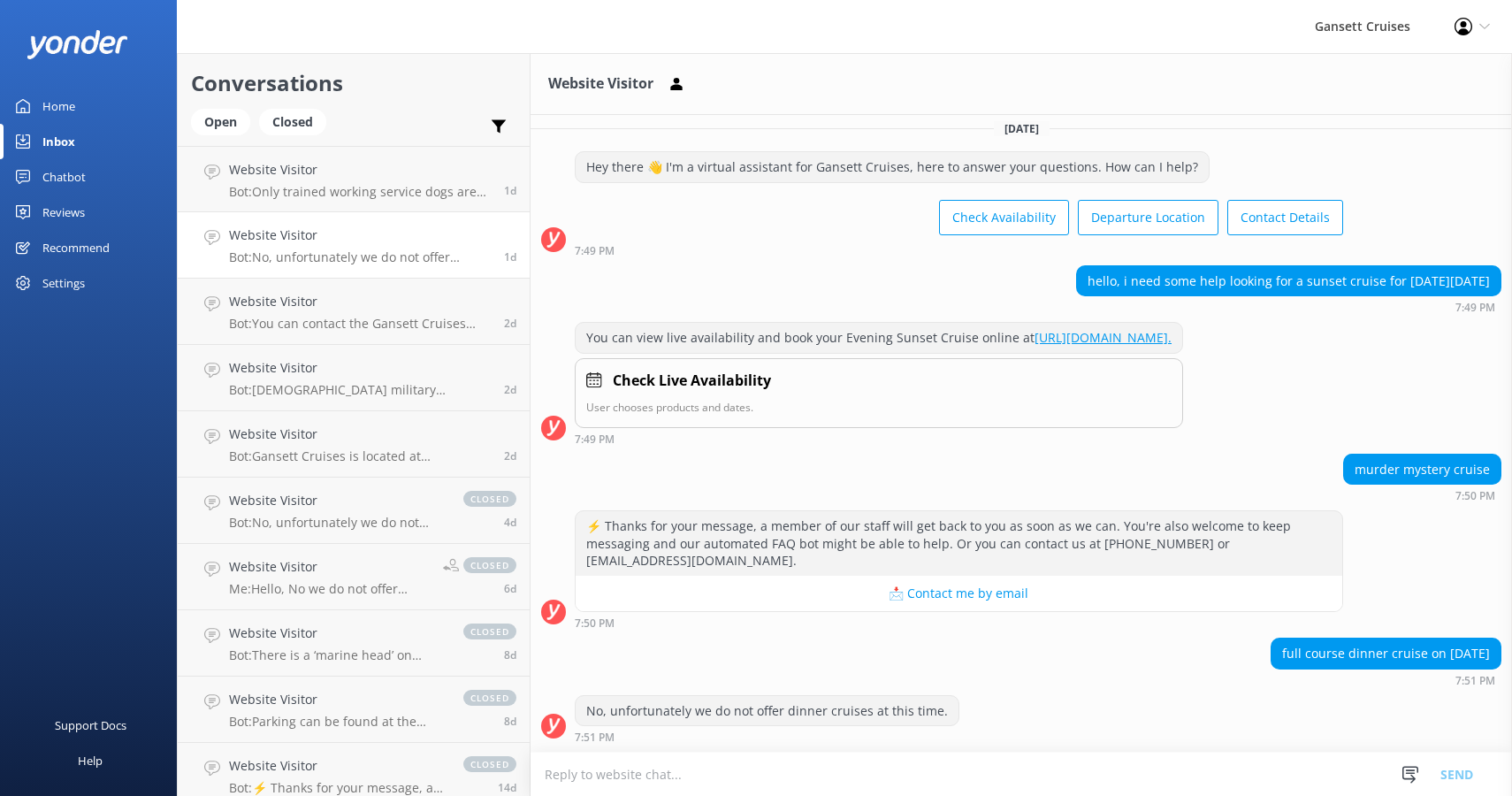
click at [671, 776] on textarea at bounding box center [1021, 774] width 982 height 43
click at [267, 195] on p "Bot: Only trained working service dogs are allowed—no pets, please. Be sure to …" at bounding box center [360, 192] width 262 height 16
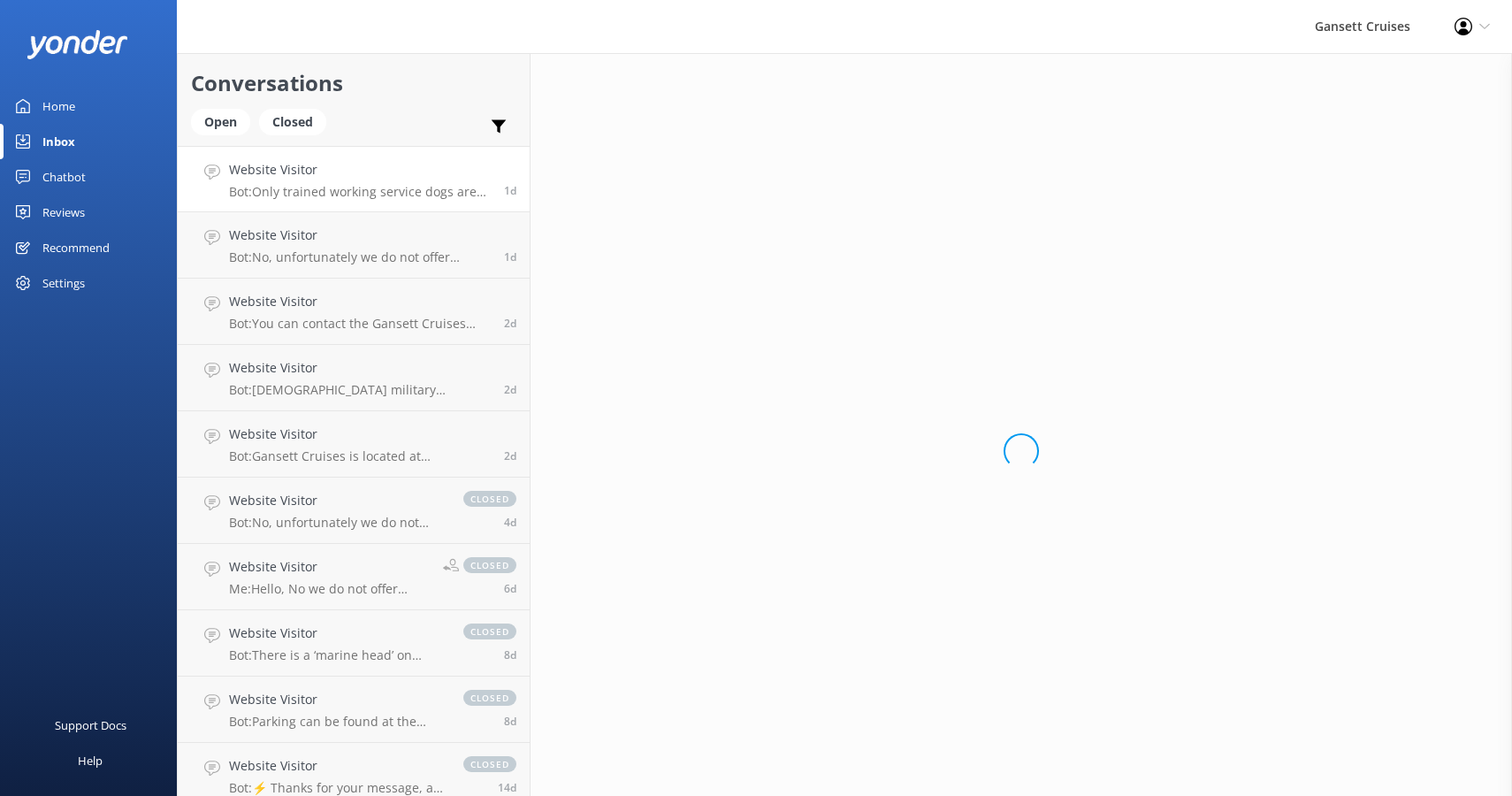
click at [84, 99] on link "Home" at bounding box center [89, 106] width 177 height 36
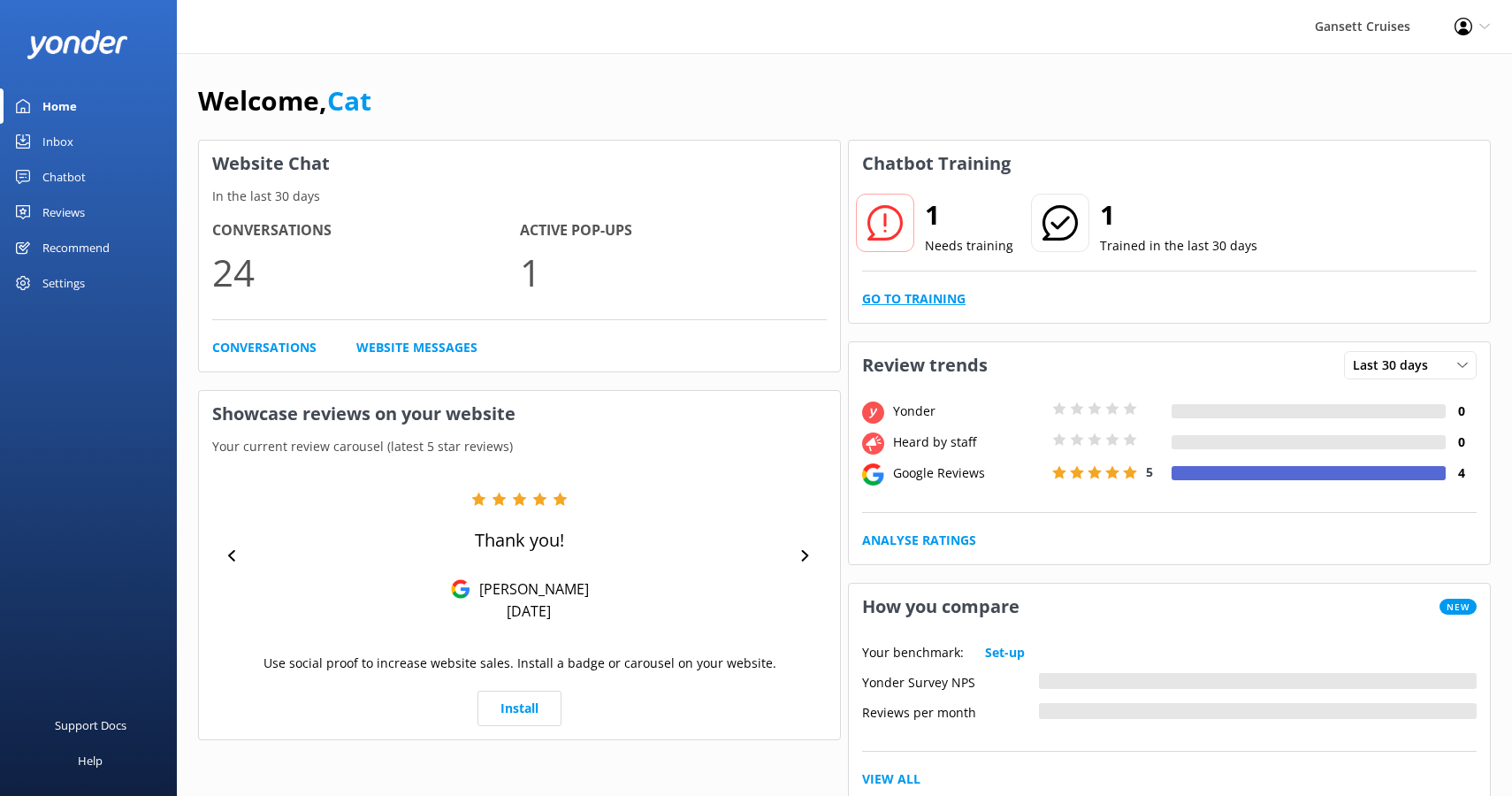
click at [925, 301] on link "Go to Training" at bounding box center [914, 298] width 104 height 19
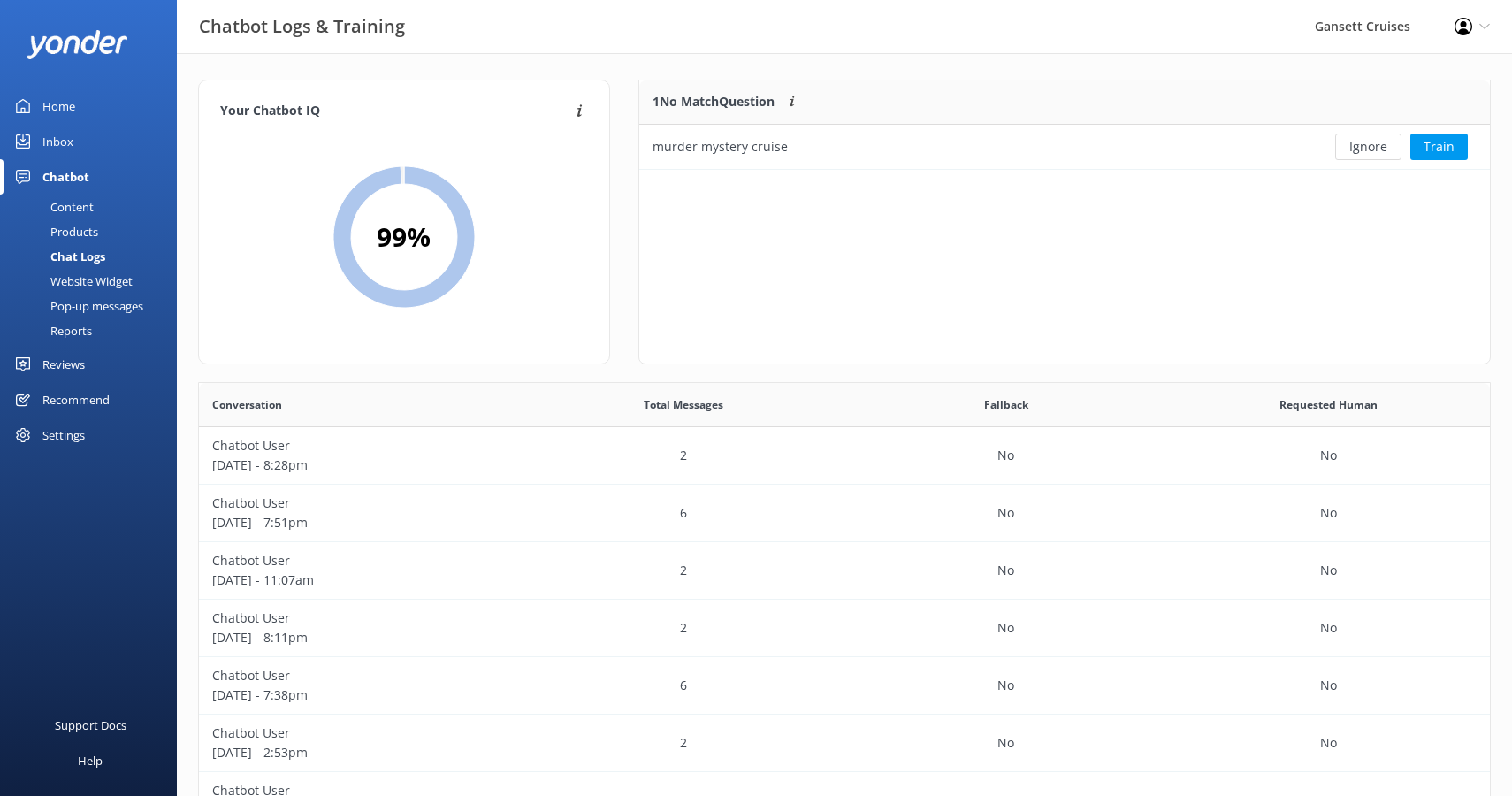
scroll to position [90, 851]
click at [1458, 145] on button "Train" at bounding box center [1440, 147] width 58 height 27
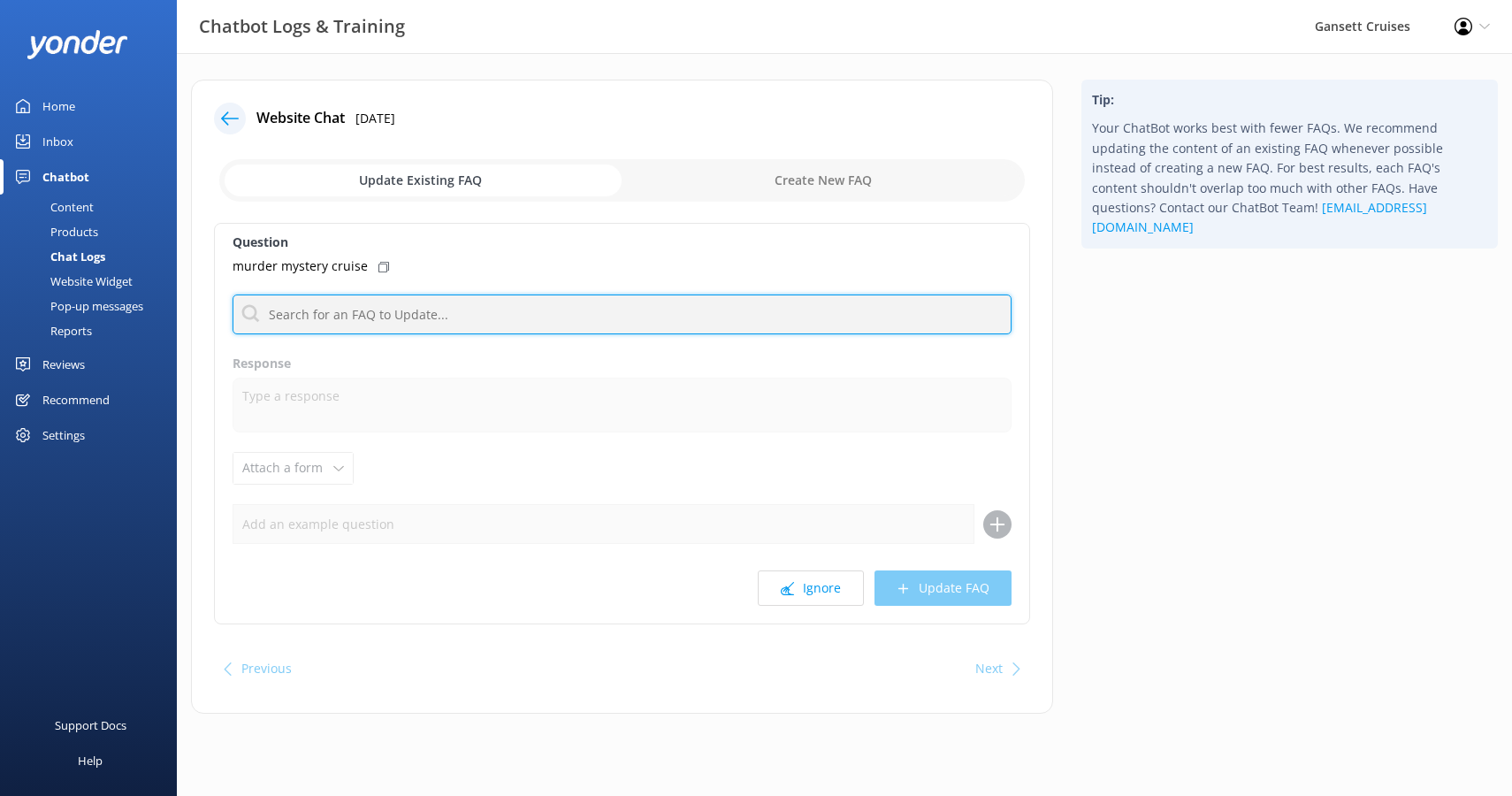
click at [457, 321] on input "text" at bounding box center [623, 314] width 780 height 39
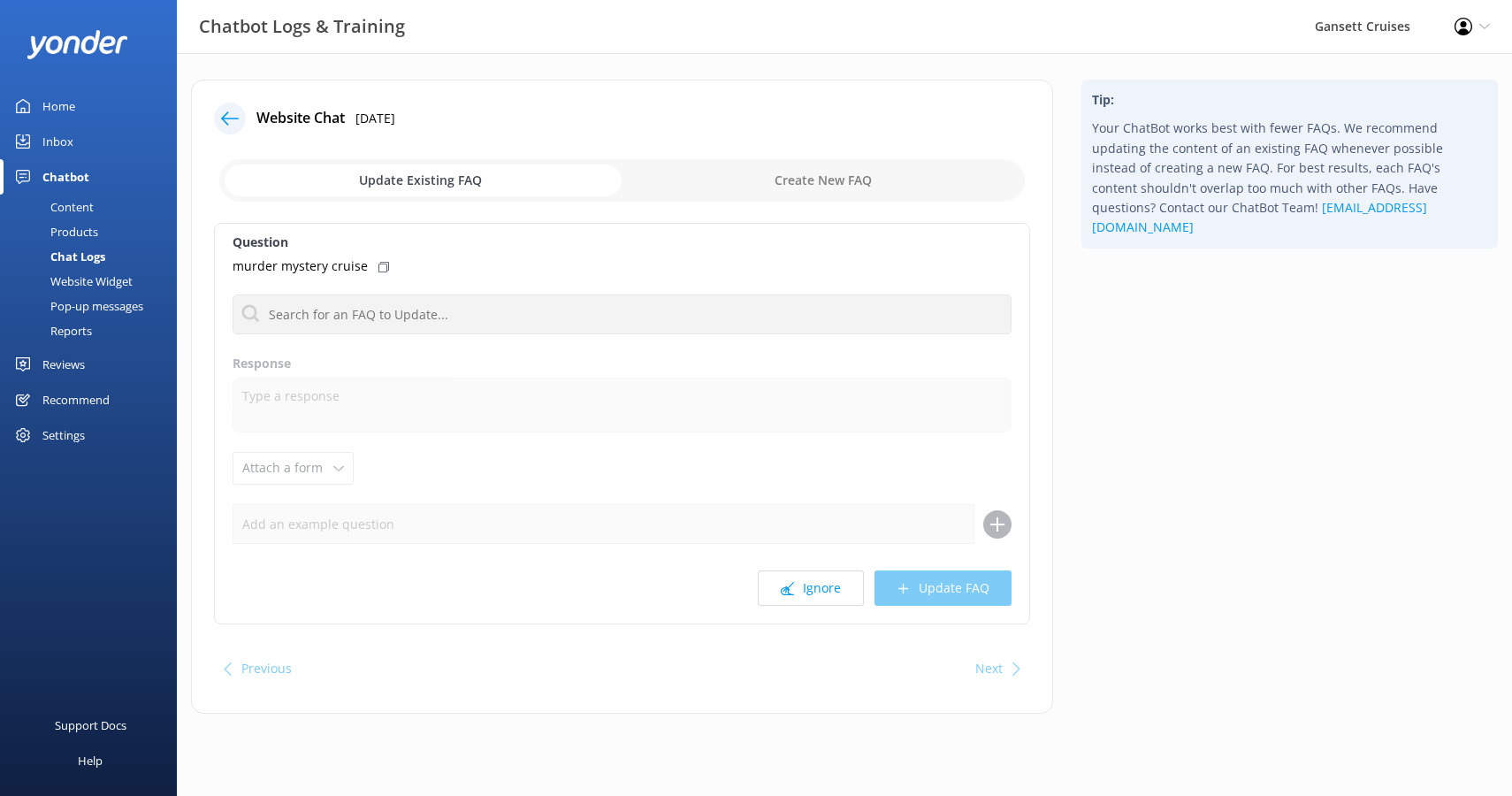
click at [509, 189] on input "checkbox" at bounding box center [622, 180] width 806 height 42
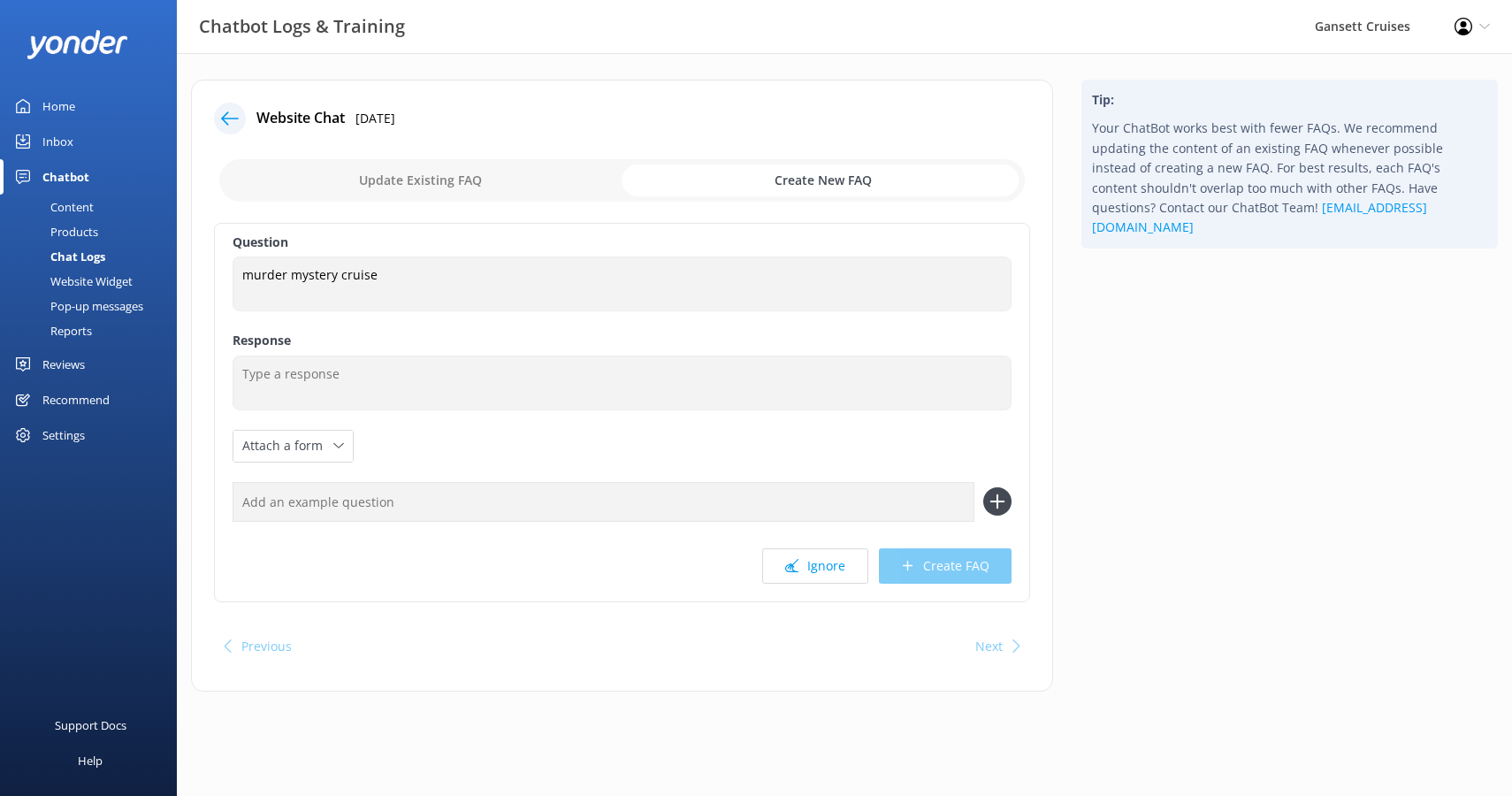
click at [509, 189] on input "checkbox" at bounding box center [622, 180] width 806 height 42
checkbox input "false"
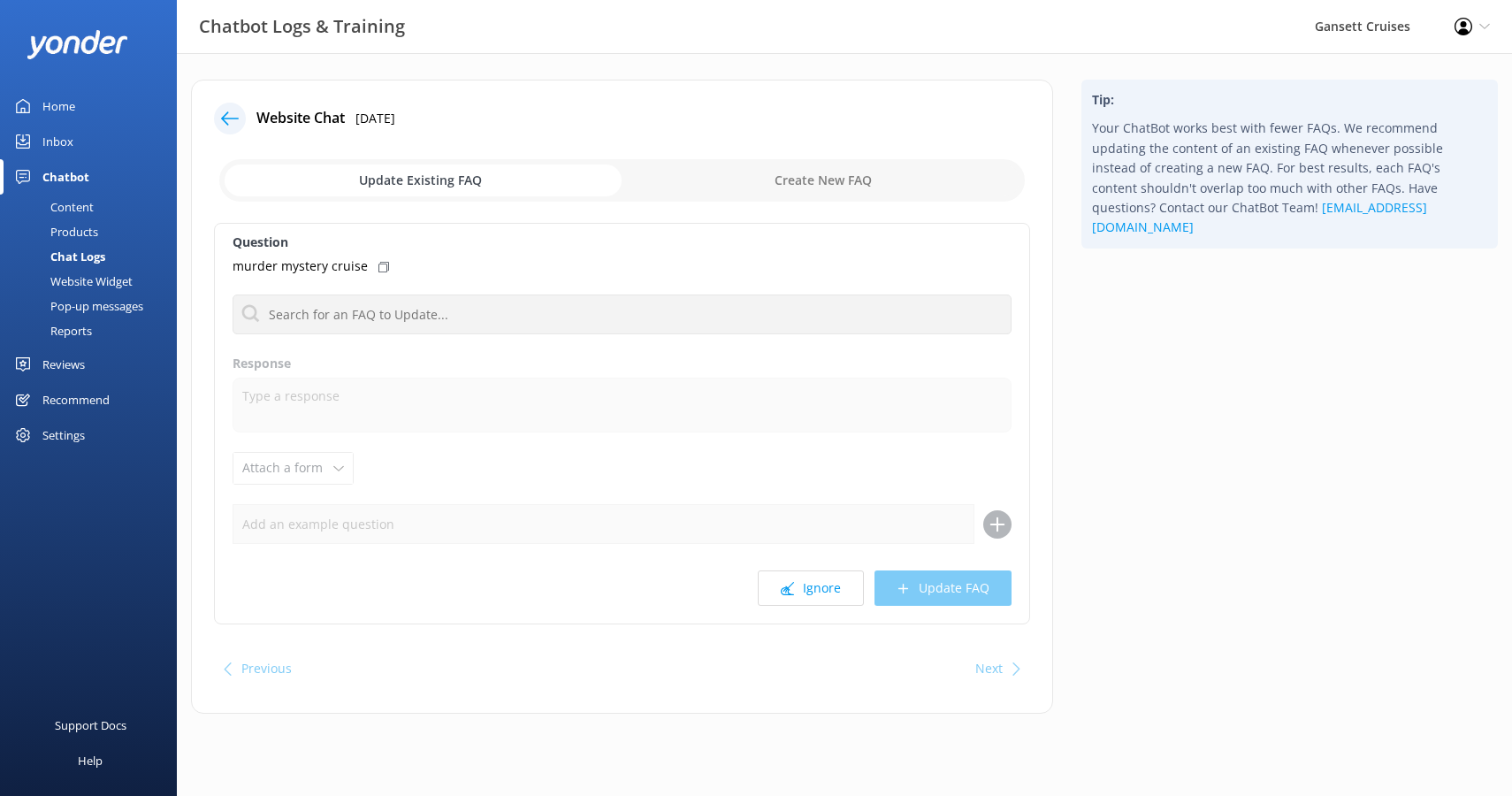
click at [231, 117] on icon at bounding box center [230, 118] width 17 height 17
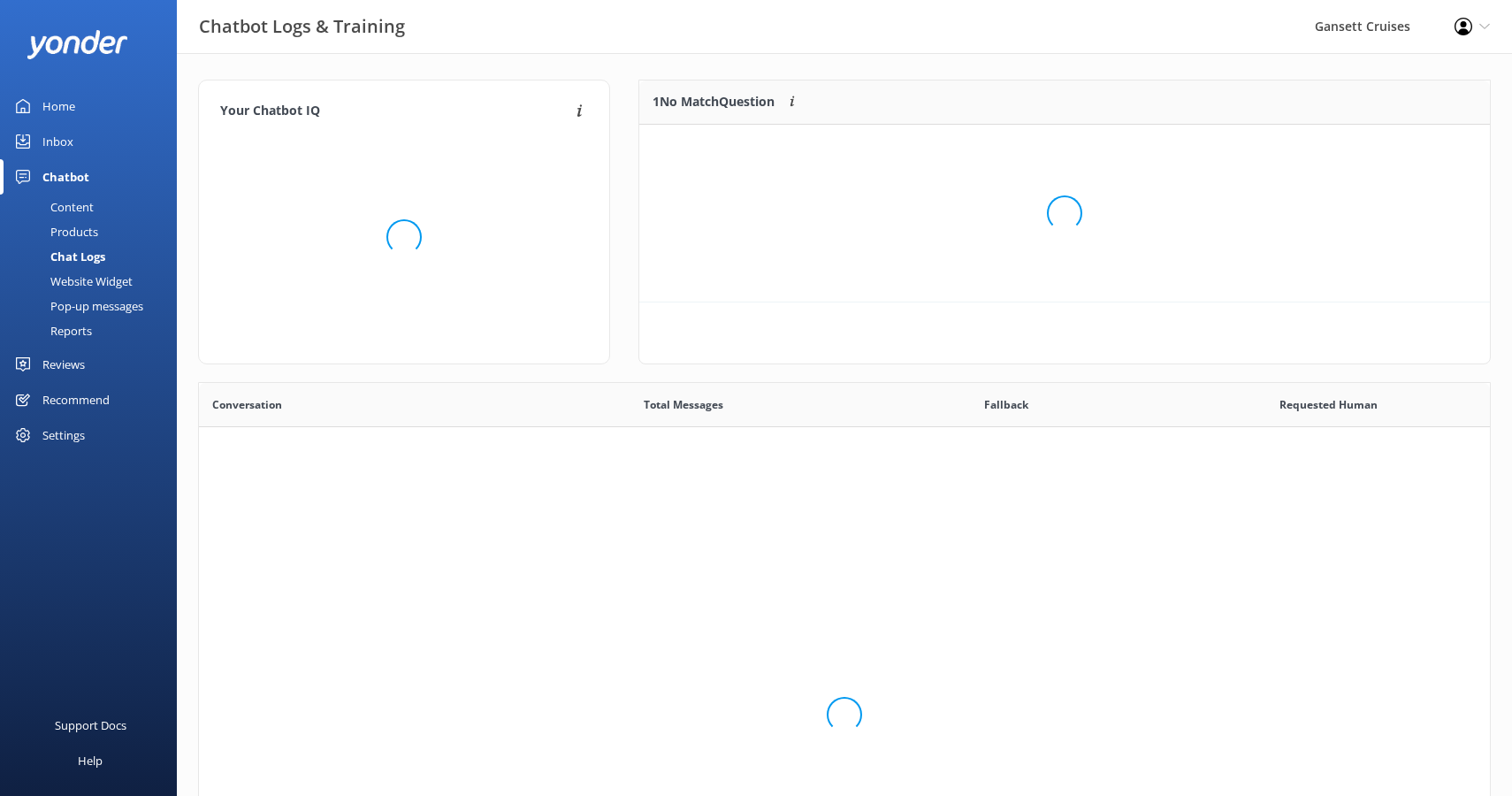
scroll to position [90, 851]
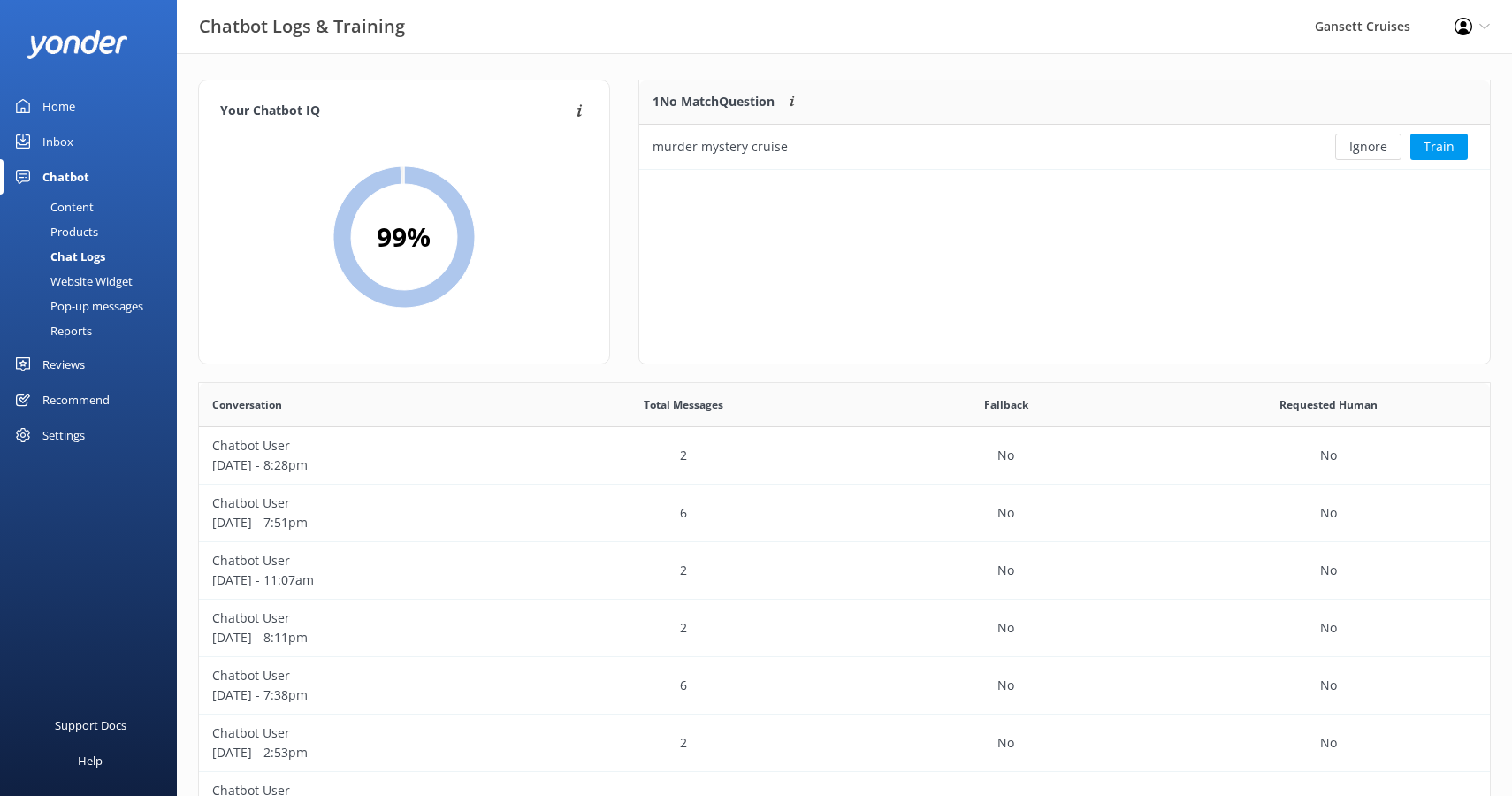
click at [69, 106] on div "Home" at bounding box center [59, 106] width 33 height 36
